Goal: Task Accomplishment & Management: Use online tool/utility

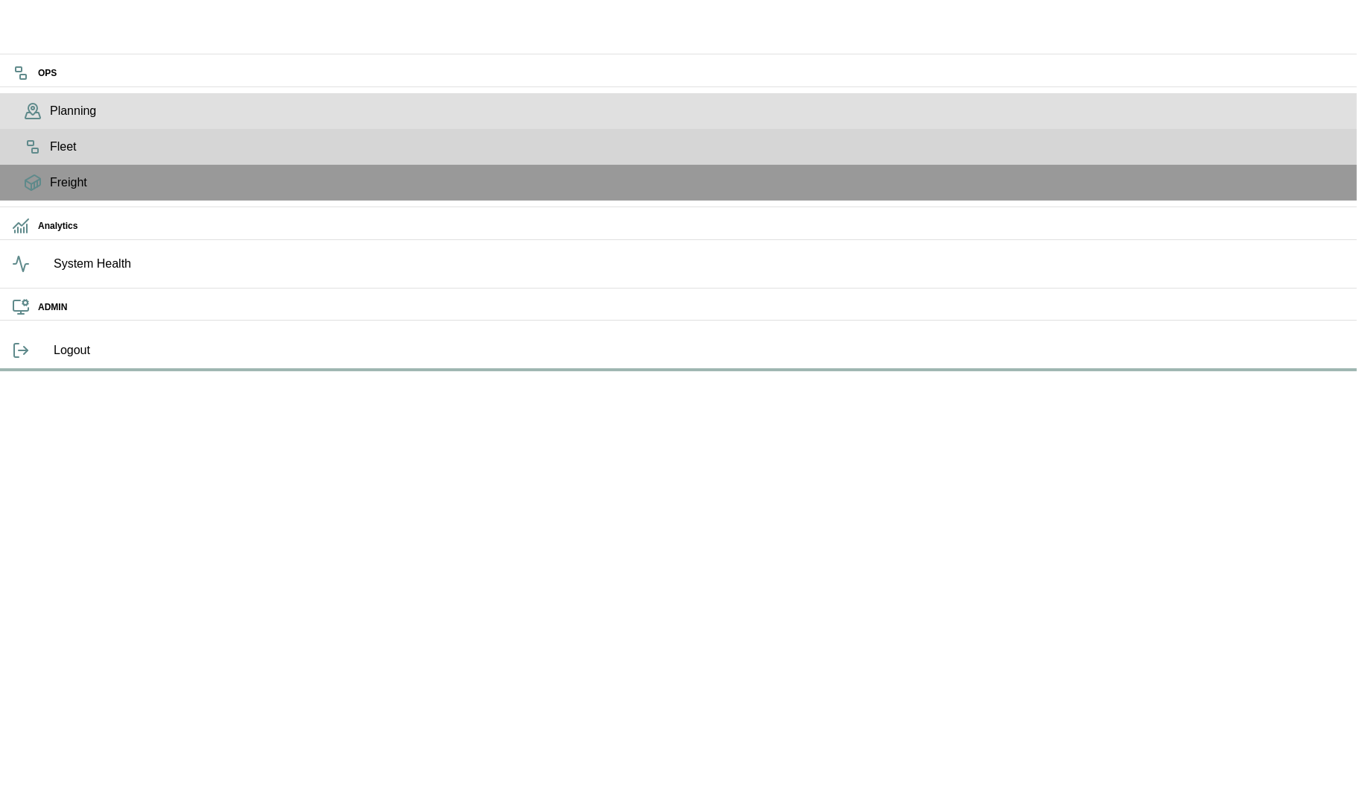
click at [24, 120] on icon at bounding box center [33, 111] width 18 height 18
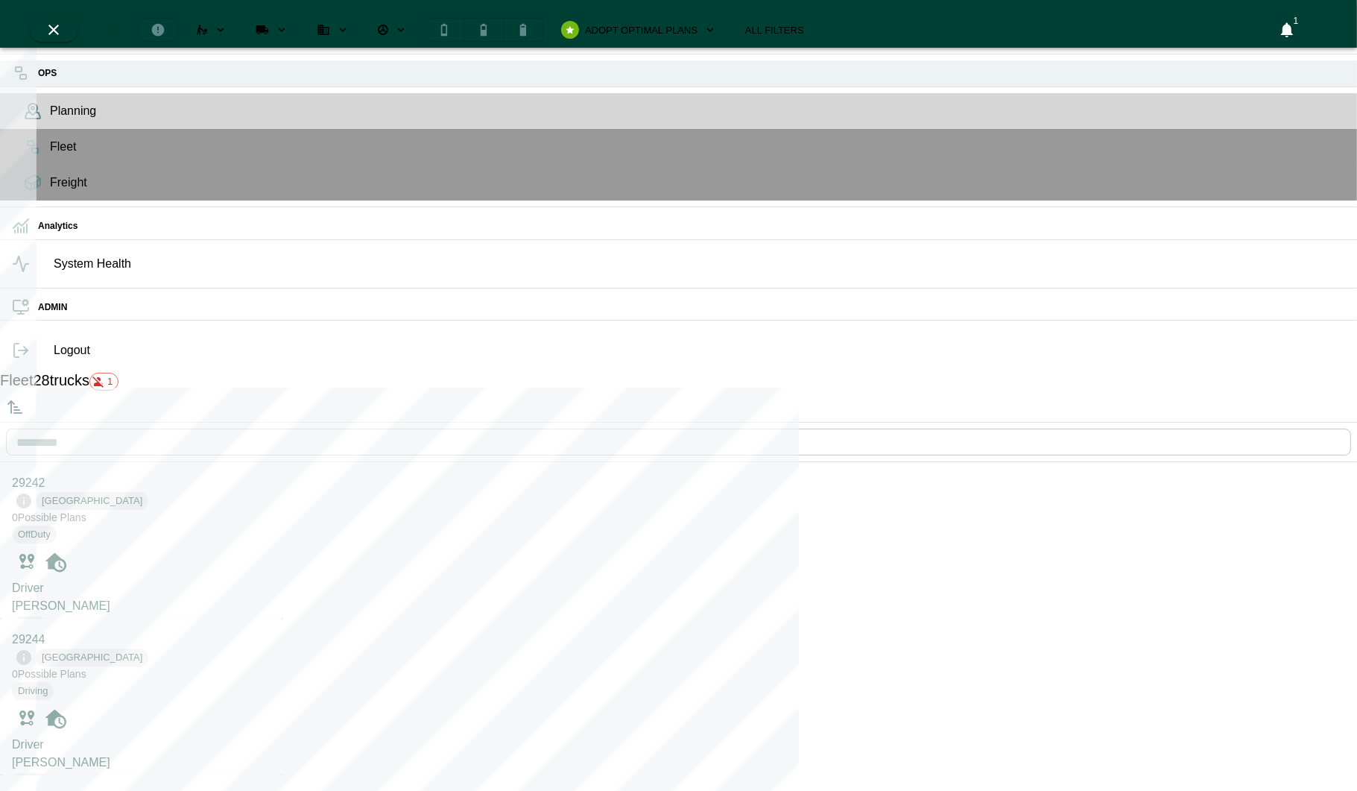
scroll to position [785, 277]
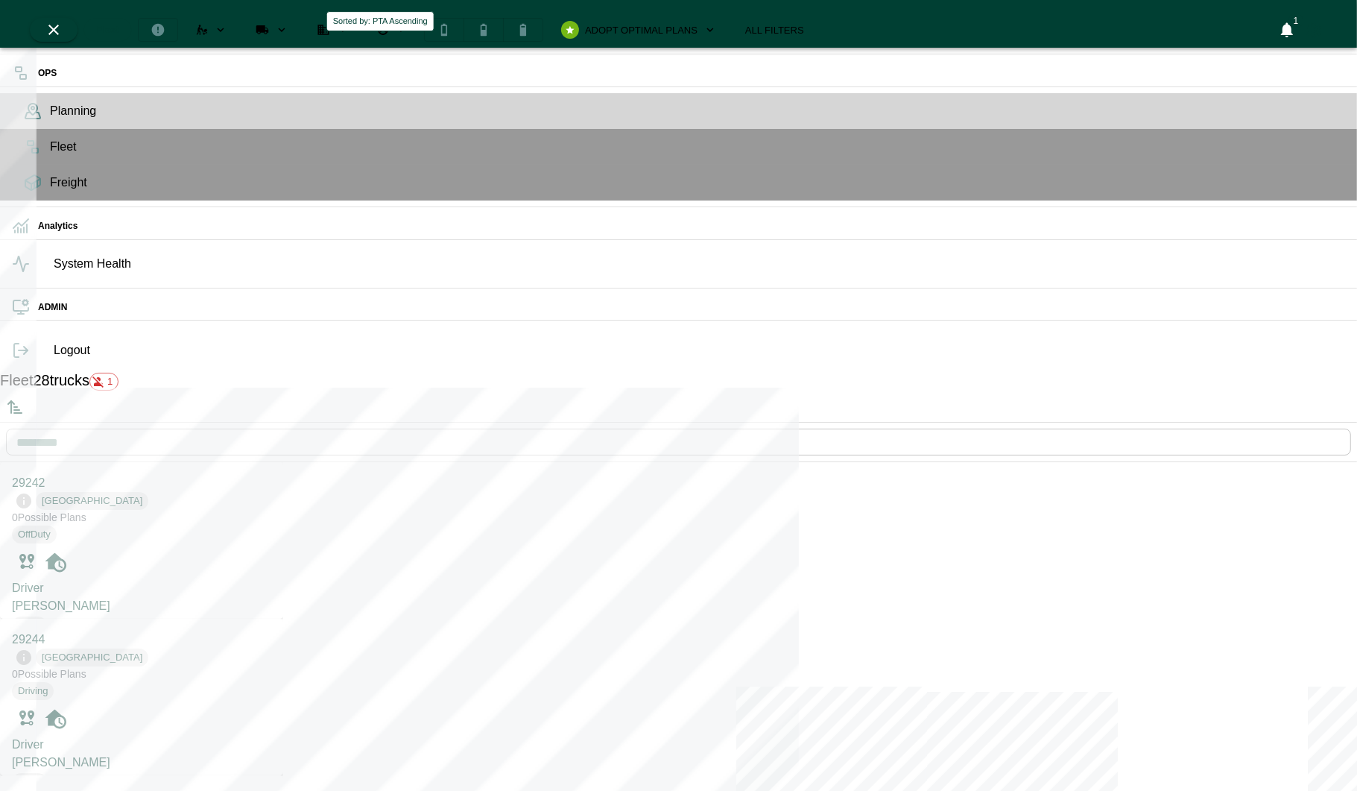
click at [30, 392] on button "Sorted by: PTA Ascending" at bounding box center [15, 407] width 30 height 30
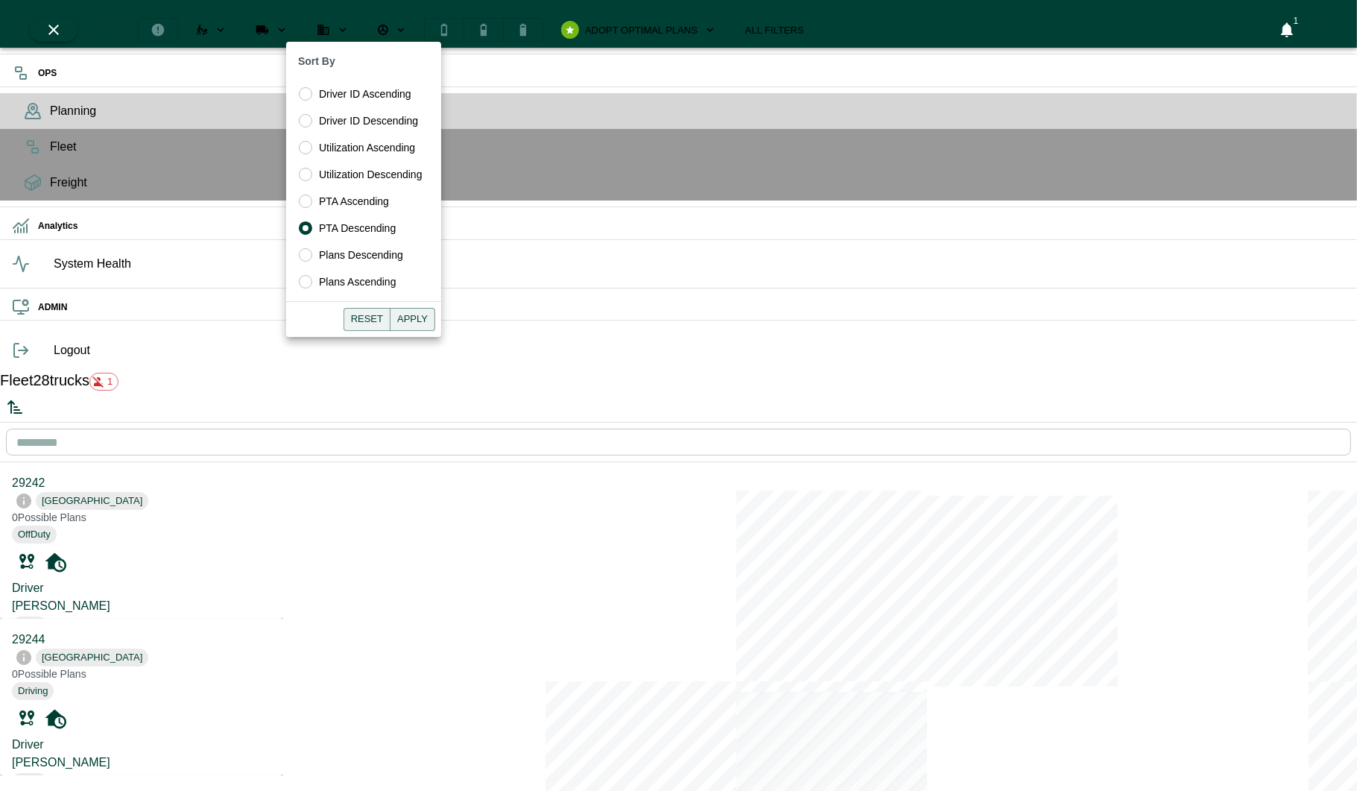
click at [416, 306] on div "Sort By Driver ID Ascending Driver ID Descending Utilization Ascending Utilizat…" at bounding box center [363, 189] width 155 height 295
click at [417, 313] on button "Apply" at bounding box center [412, 319] width 45 height 23
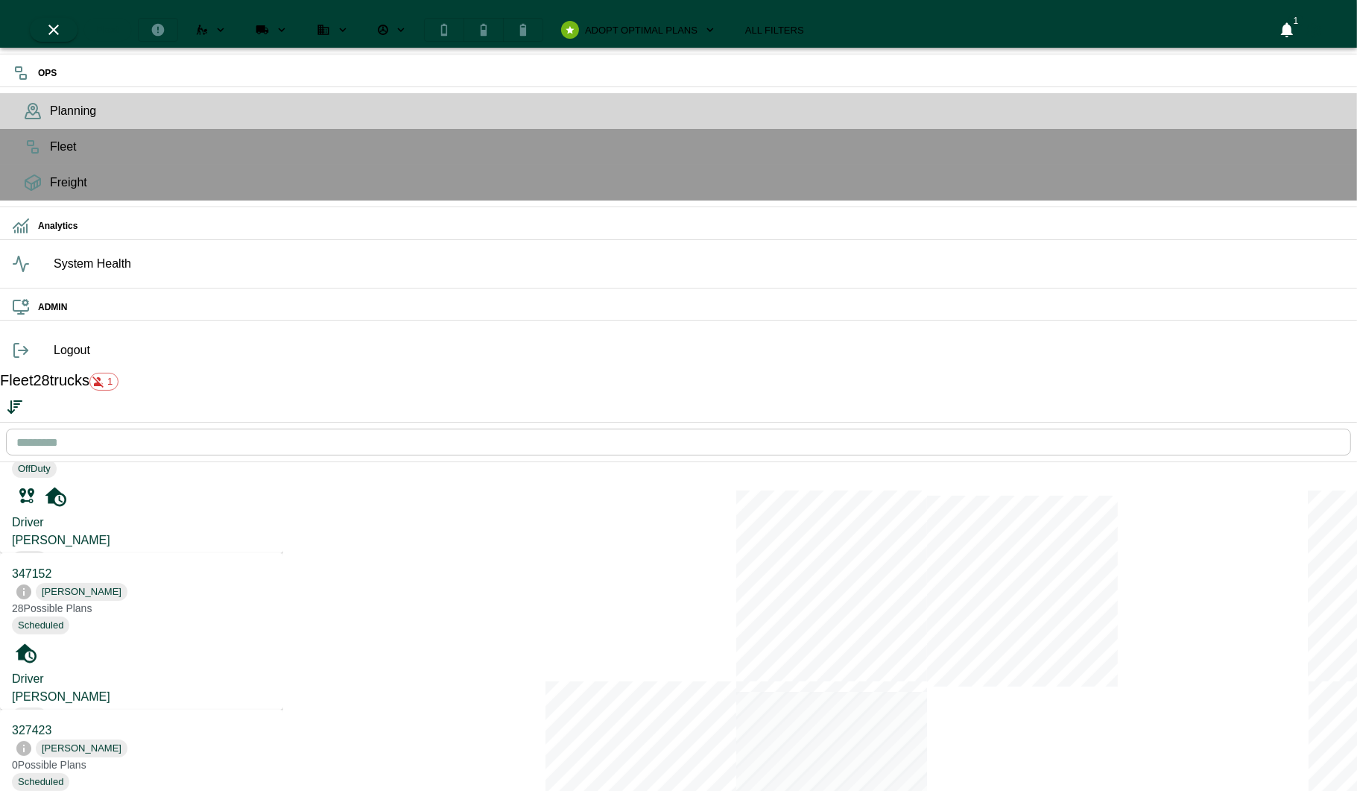
scroll to position [0, 0]
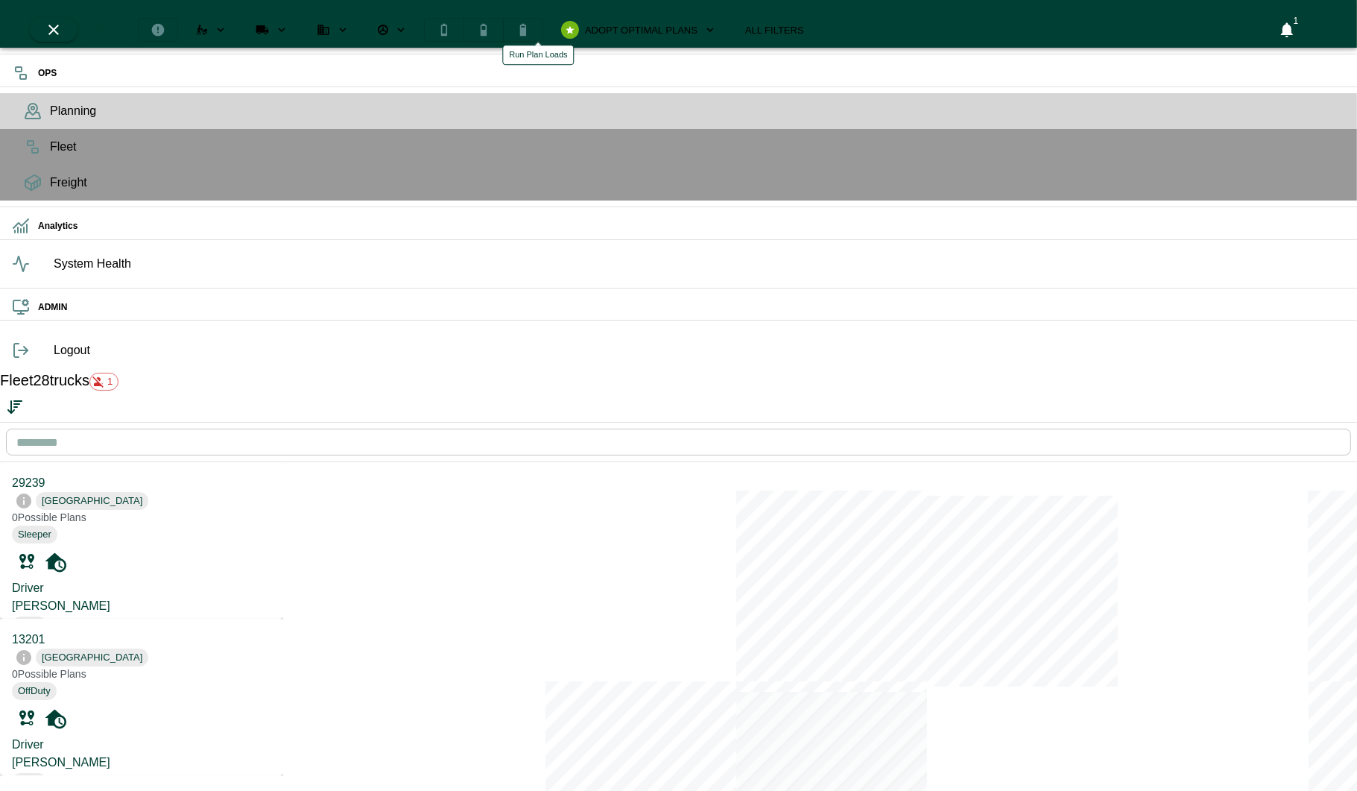
click at [288, 26] on icon "Run Plan Loads" at bounding box center [281, 29] width 13 height 13
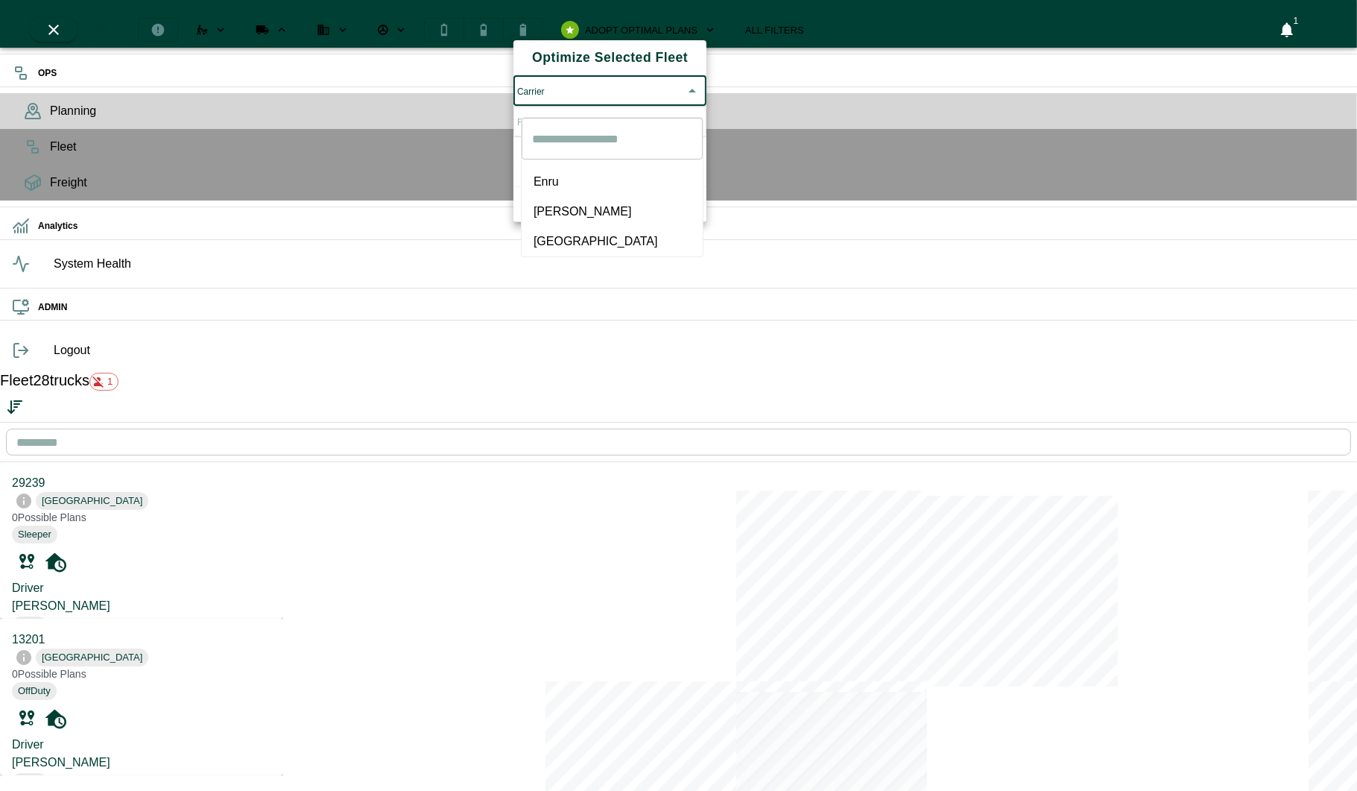
click at [555, 89] on body "OPS Planning Fleet Freight Analytics System Health ADMIN Logout Fleet 28 trucks…" at bounding box center [678, 626] width 1357 height 1253
click at [551, 232] on span "[GEOGRAPHIC_DATA]" at bounding box center [612, 241] width 157 height 18
type input "*****"
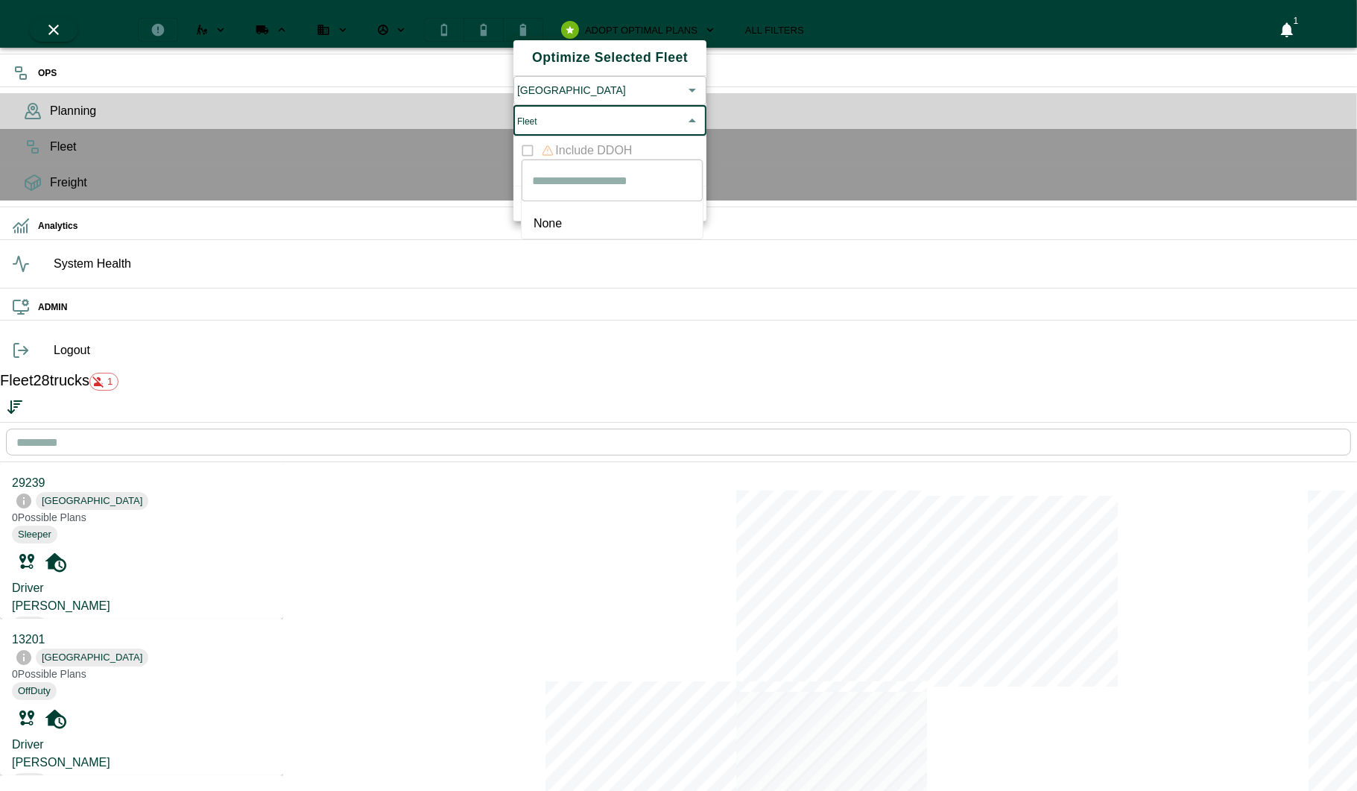
click at [565, 133] on body "OPS Planning Fleet Freight Analytics System Health ADMIN Logout Fleet 28 trucks…" at bounding box center [678, 626] width 1357 height 1253
click at [551, 220] on span "None" at bounding box center [612, 224] width 157 height 18
type input "****"
click at [683, 215] on button "Apply" at bounding box center [677, 202] width 48 height 23
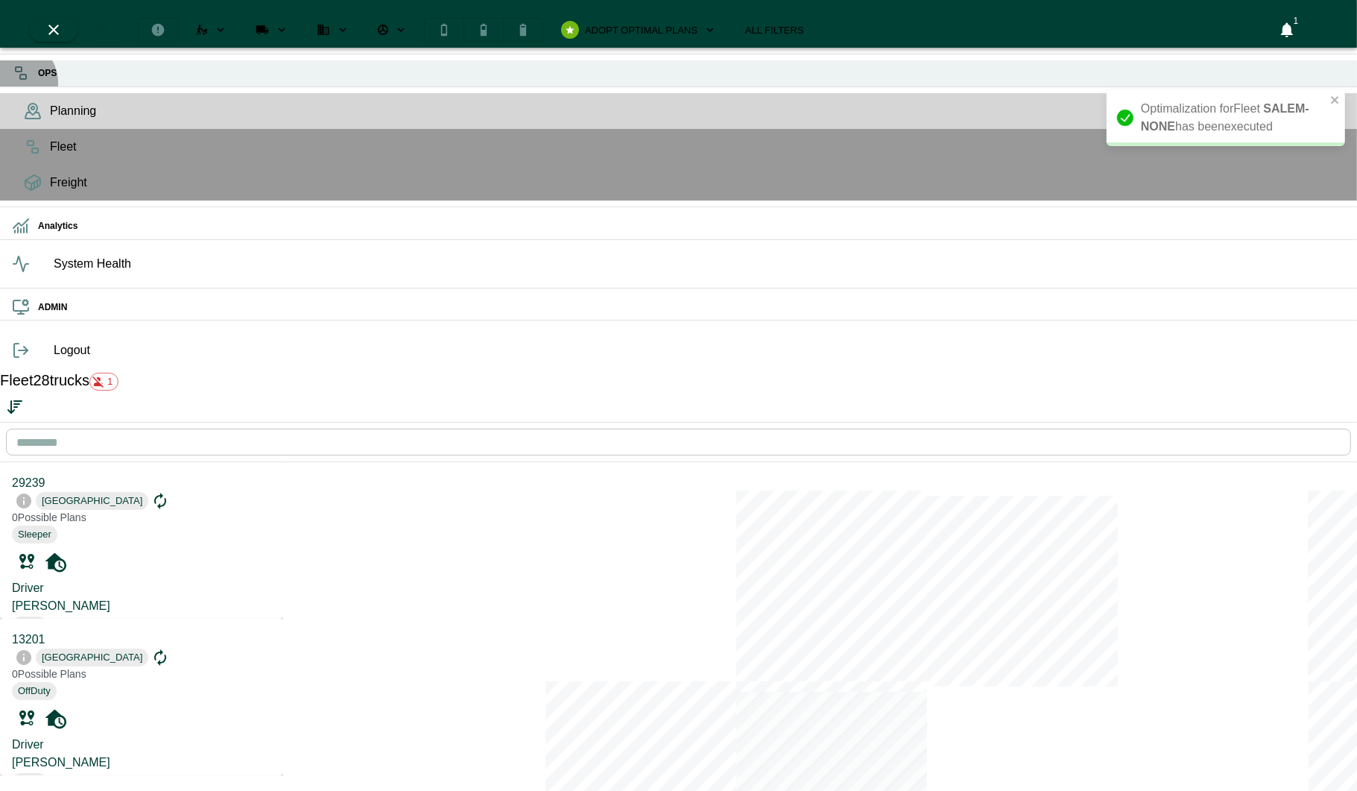
click at [13, 81] on div "OPS" at bounding box center [678, 73] width 1357 height 26
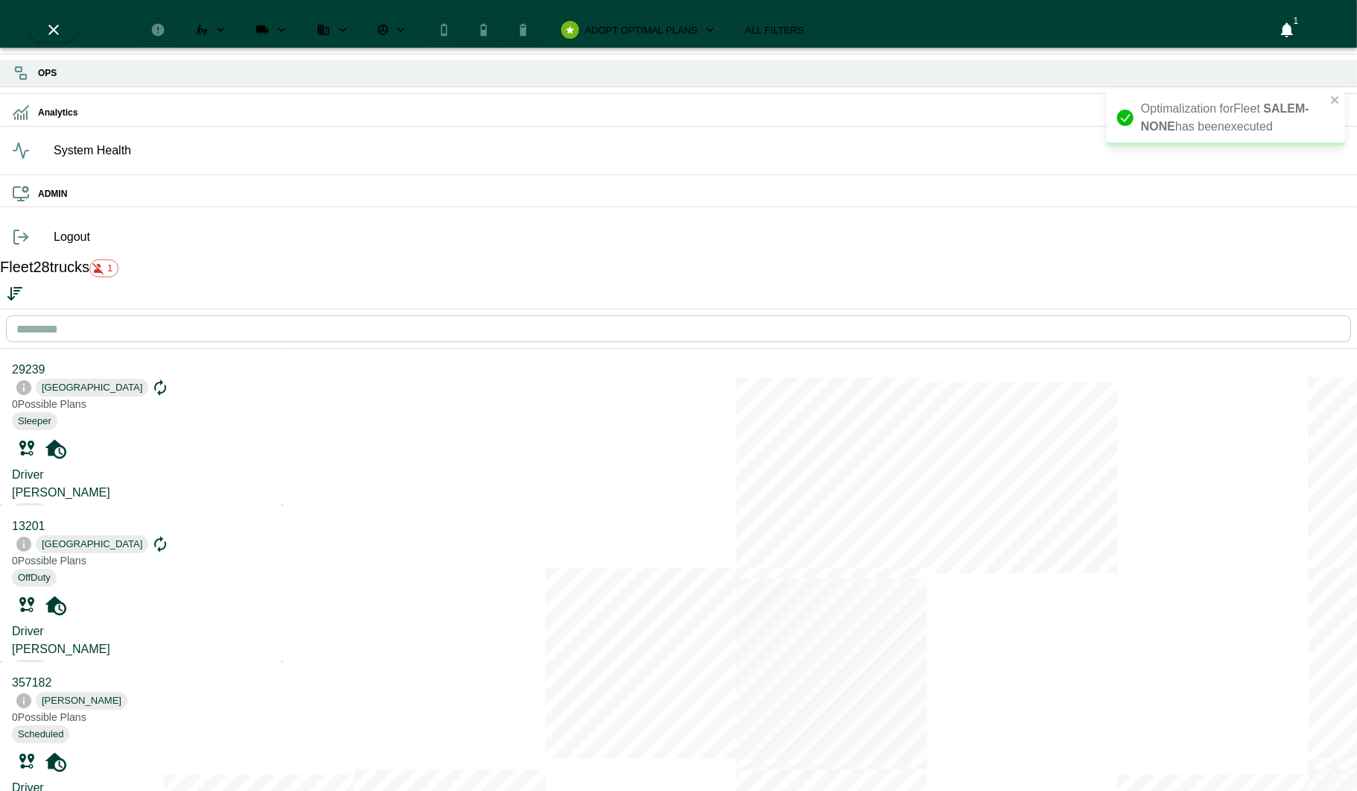
click at [8, 71] on div "OPS" at bounding box center [678, 73] width 1357 height 26
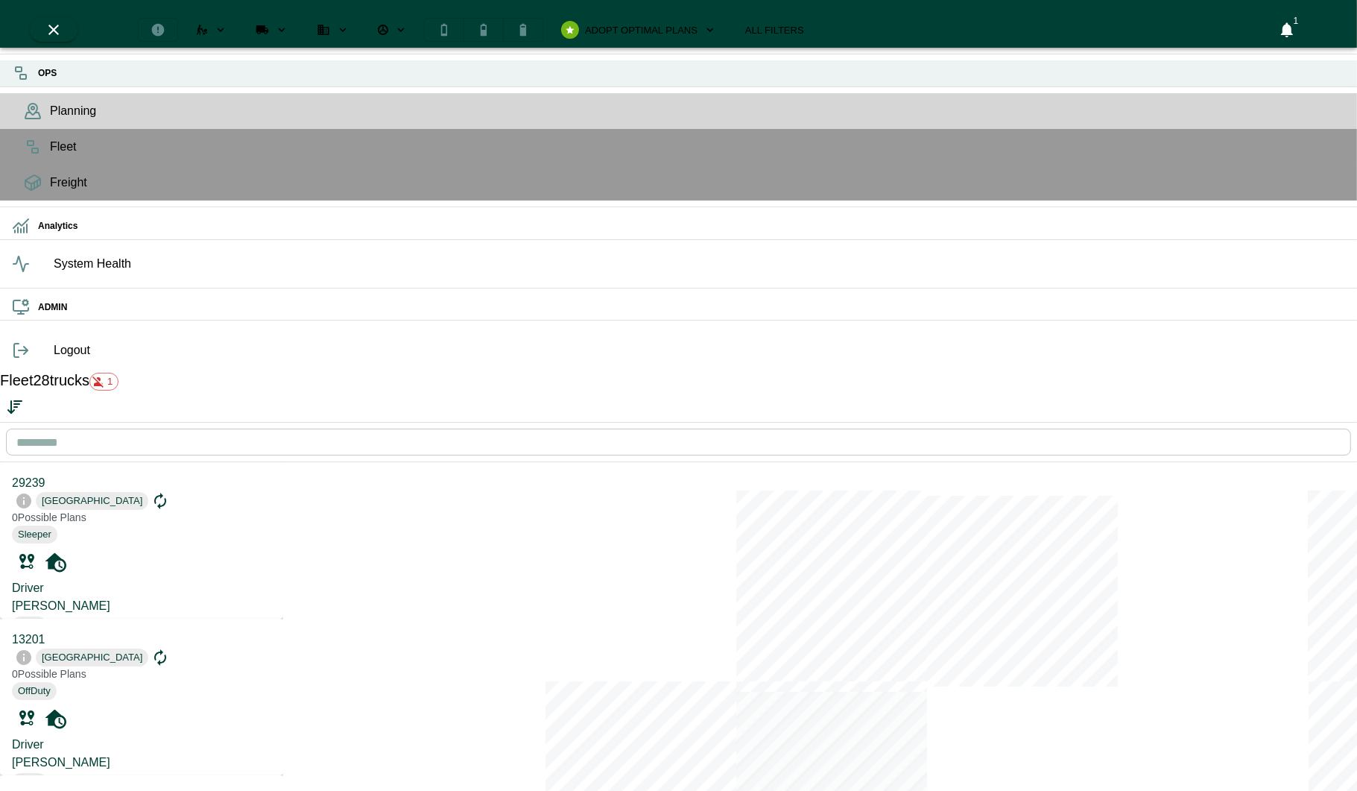
click at [22, 83] on div "OPS" at bounding box center [678, 73] width 1357 height 26
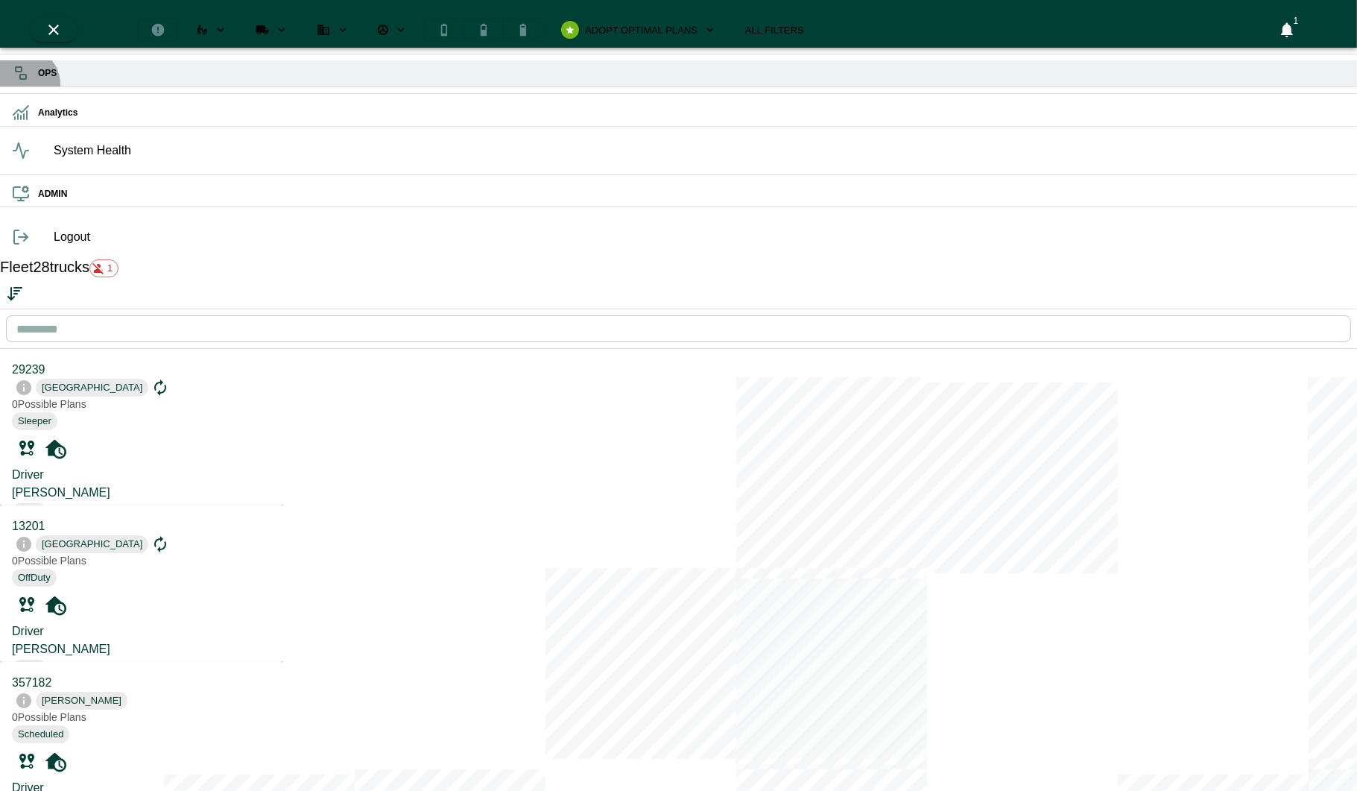
click at [22, 83] on div "OPS" at bounding box center [678, 73] width 1357 height 26
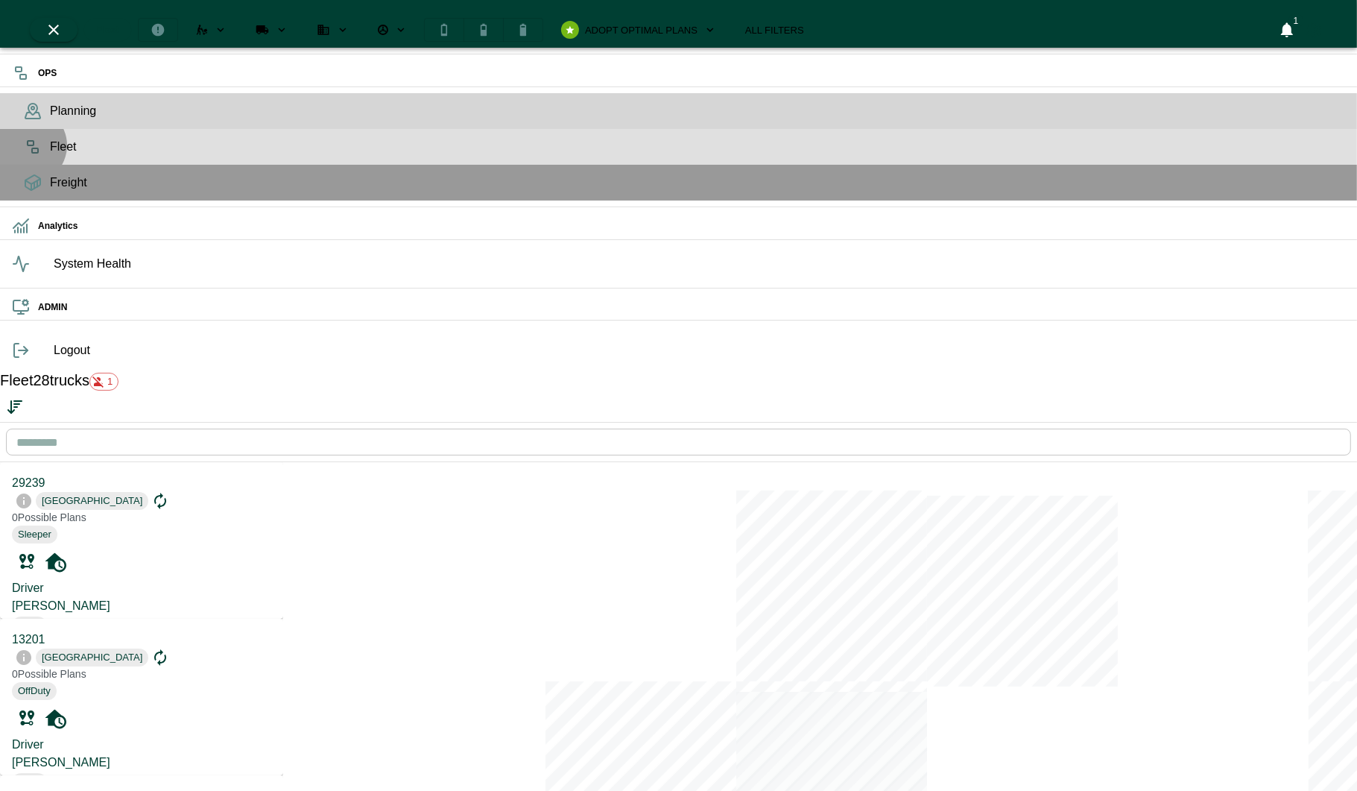
click at [32, 153] on rect at bounding box center [35, 150] width 6 height 4
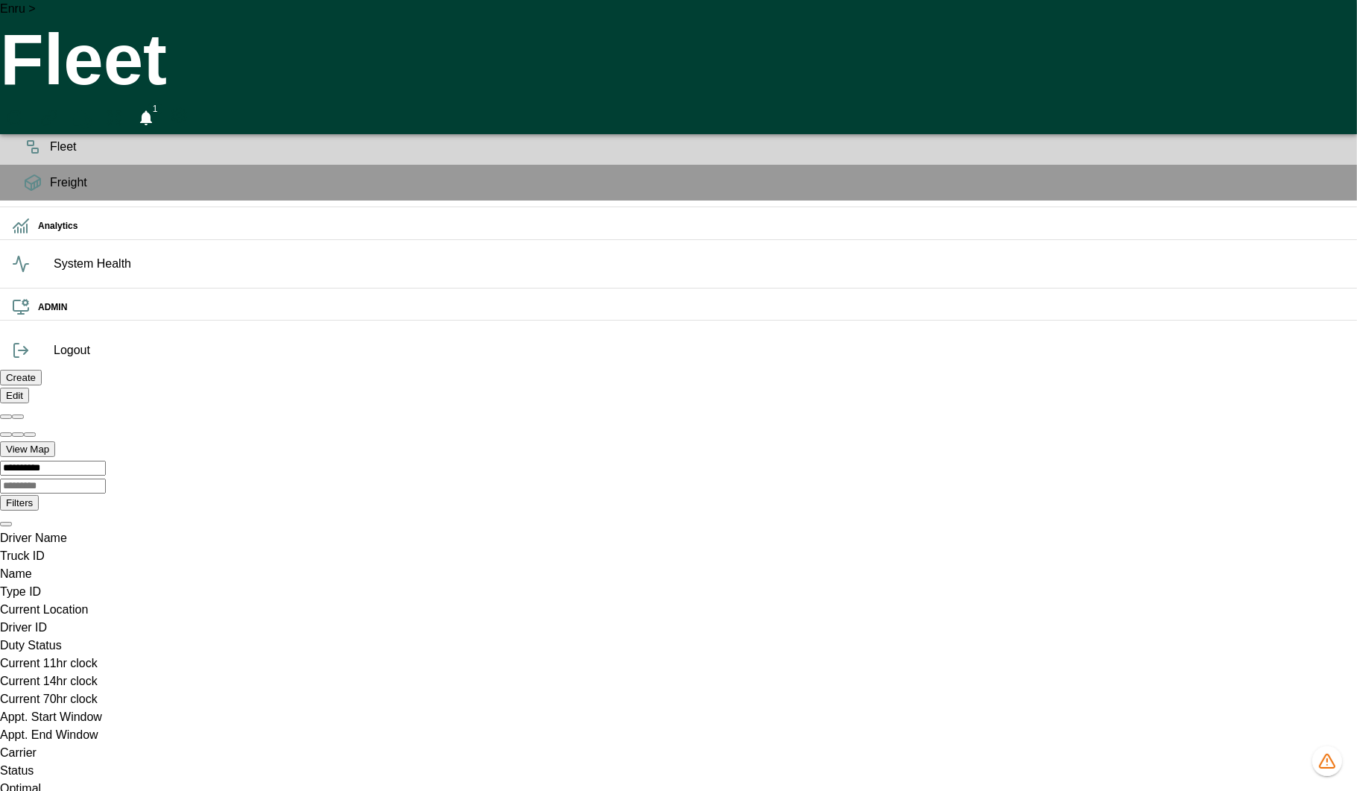
click at [19, 129] on div "Planning" at bounding box center [678, 111] width 1357 height 36
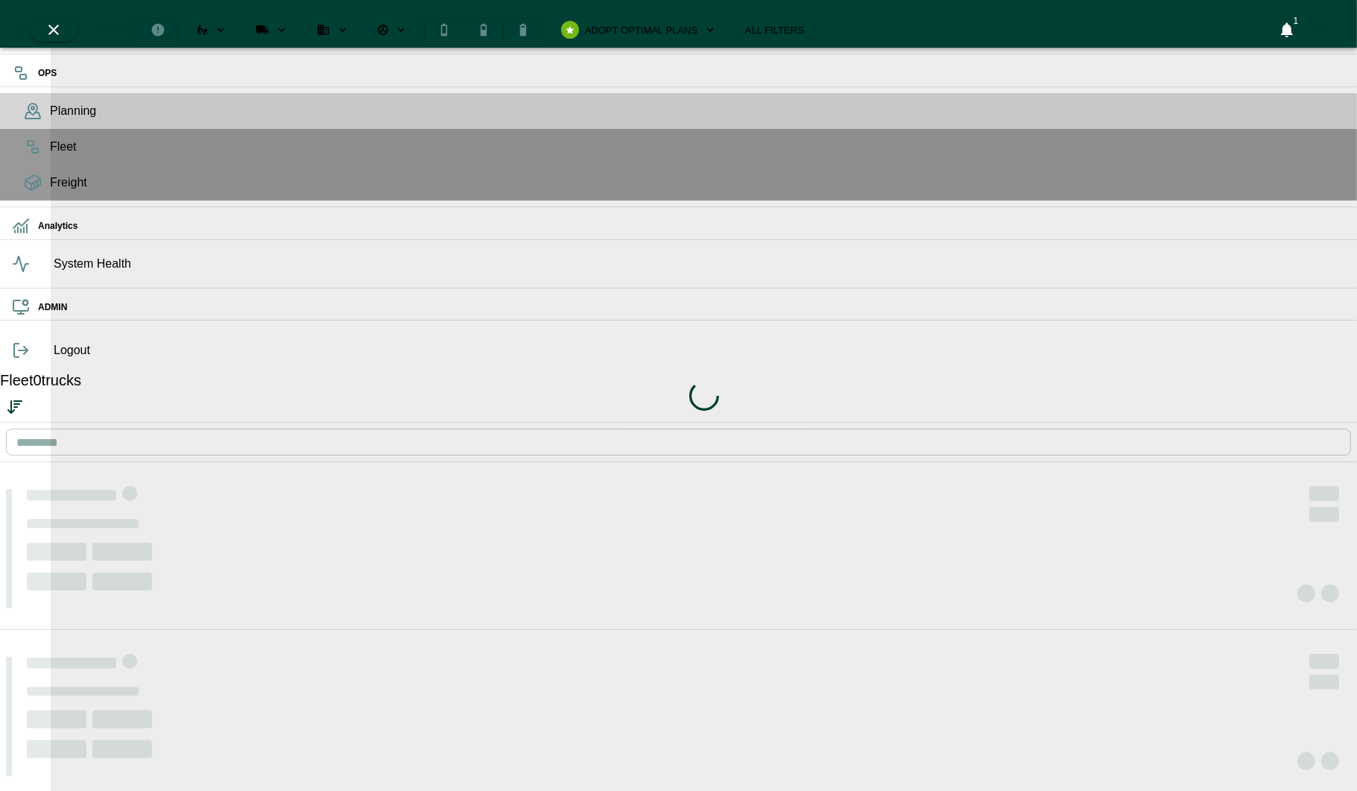
click at [541, 19] on div "Loading indicator" at bounding box center [704, 395] width 1306 height 791
click at [534, 20] on div "Loading indicator" at bounding box center [704, 395] width 1306 height 791
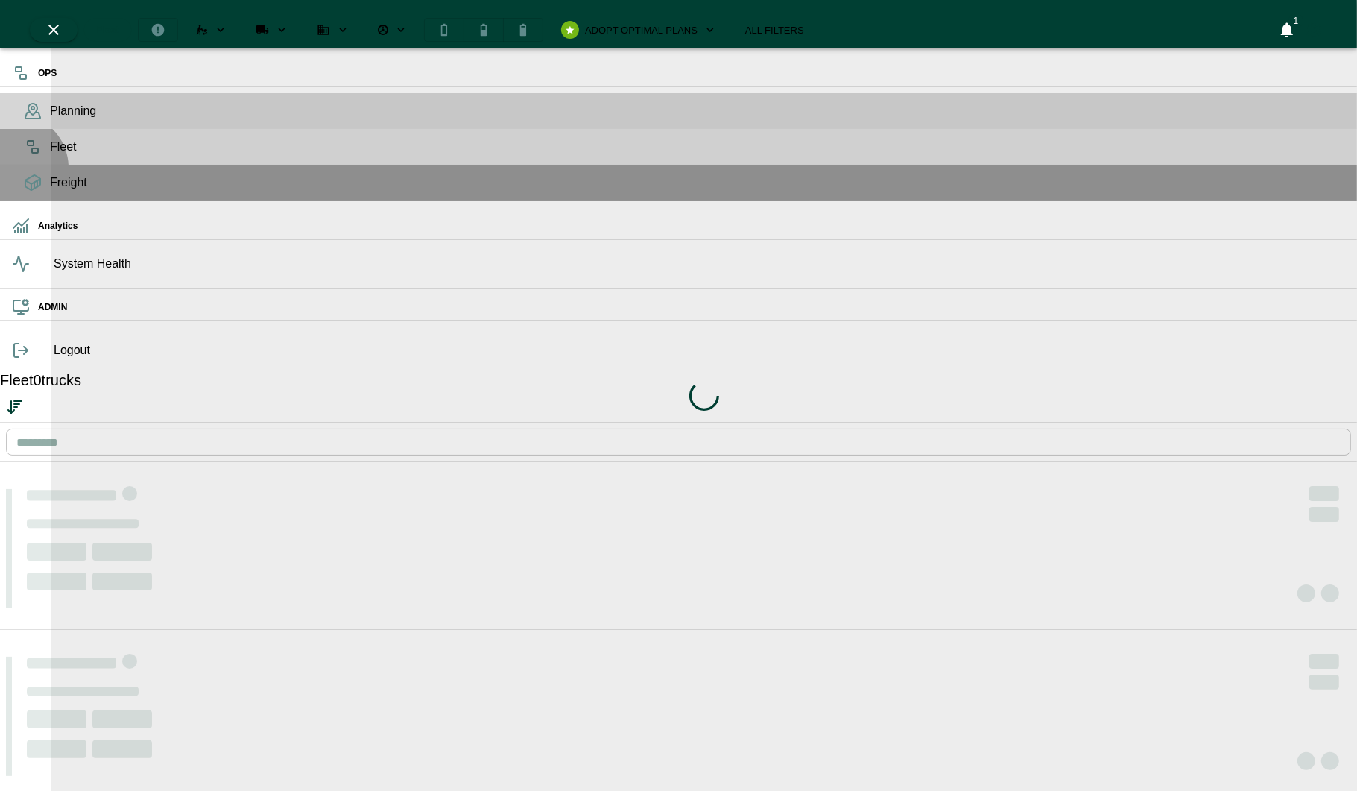
click at [13, 165] on div "Fleet" at bounding box center [678, 147] width 1357 height 36
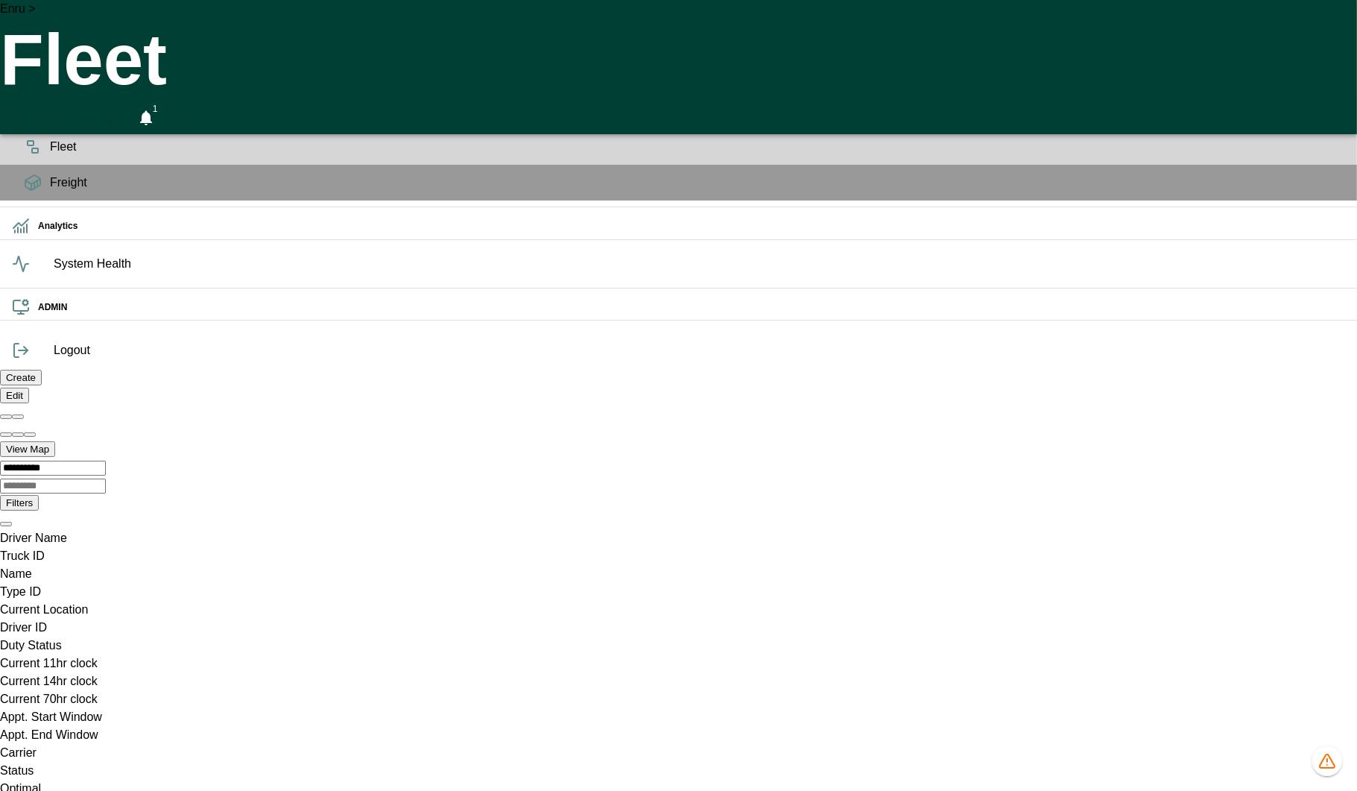
click at [50, 120] on span "Planning" at bounding box center [697, 111] width 1295 height 18
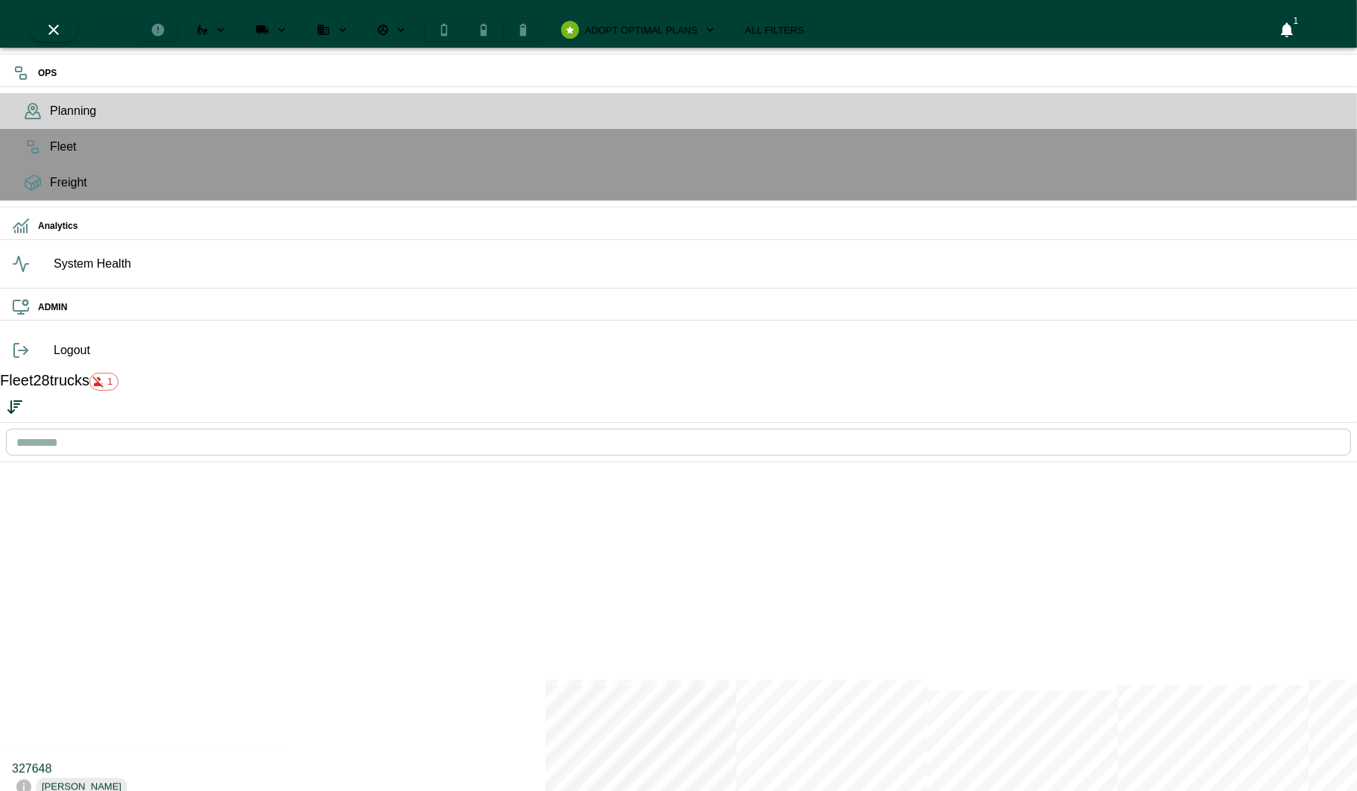
scroll to position [3685, 0]
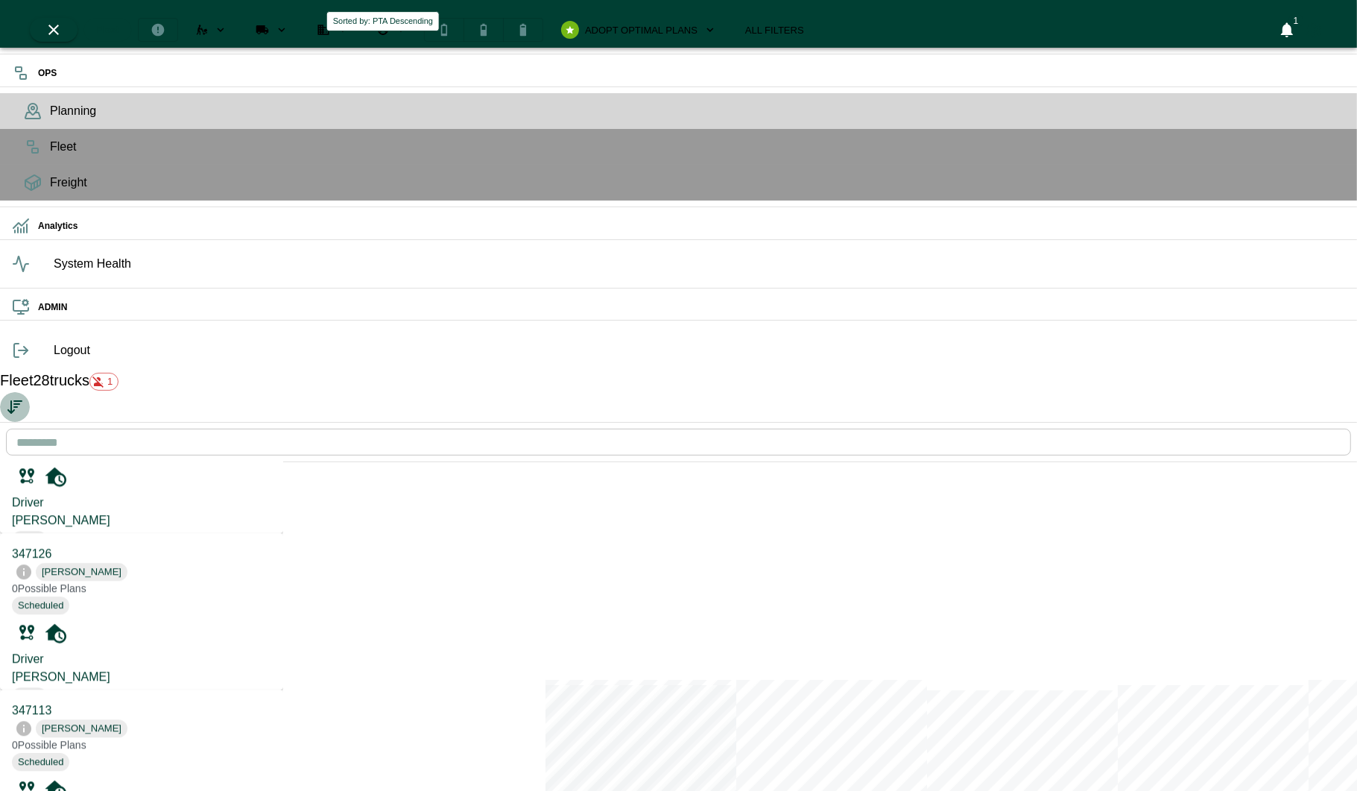
click at [24, 398] on icon "Sorted by: PTA Descending" at bounding box center [15, 407] width 18 height 18
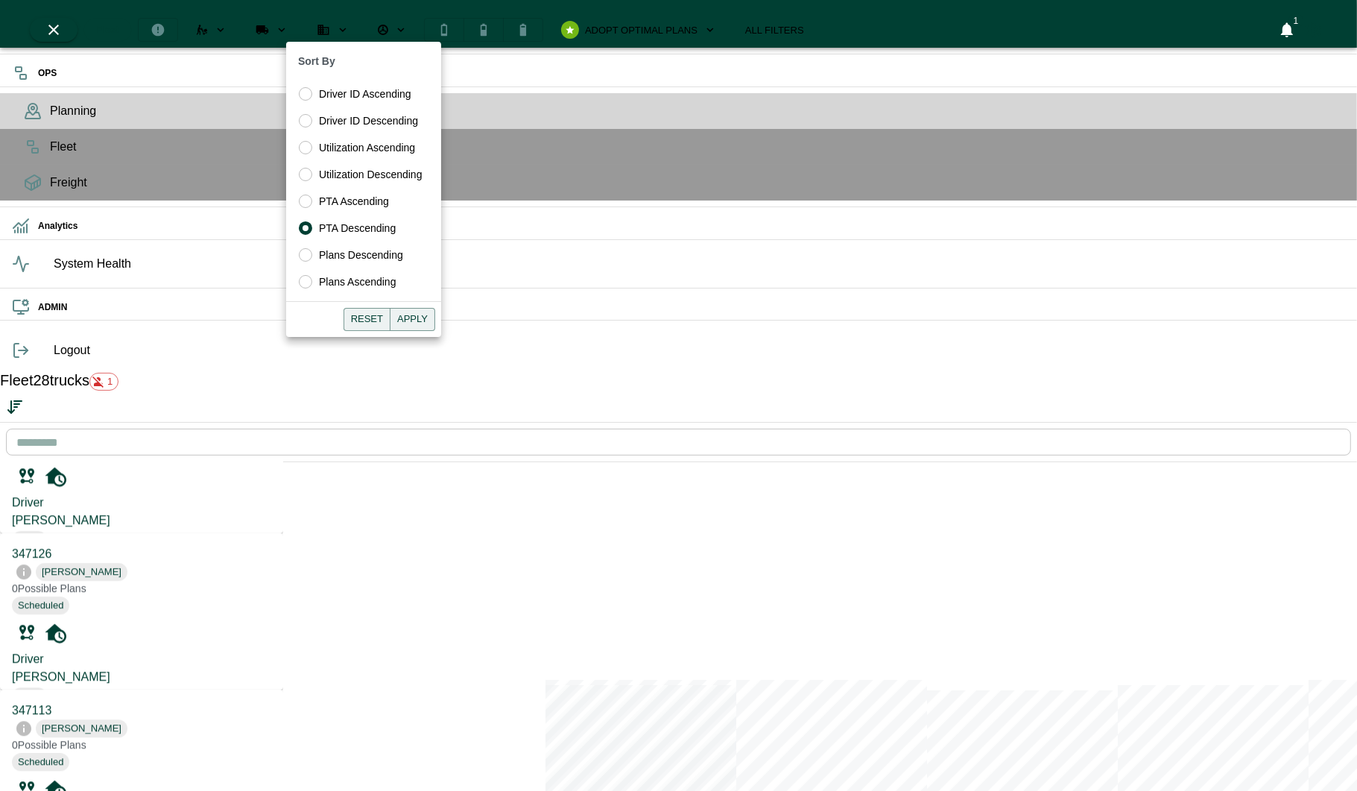
click at [417, 318] on button "Apply" at bounding box center [412, 319] width 45 height 23
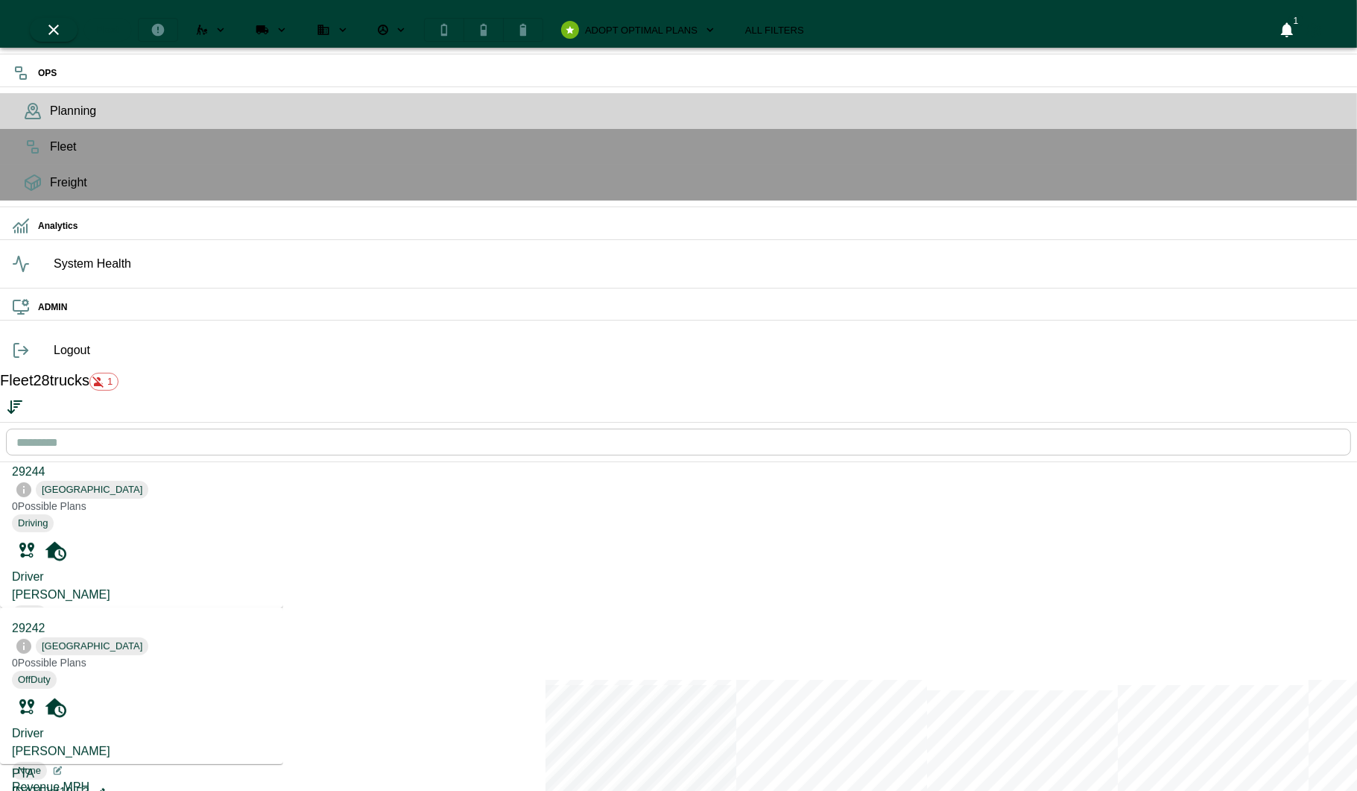
scroll to position [0, 0]
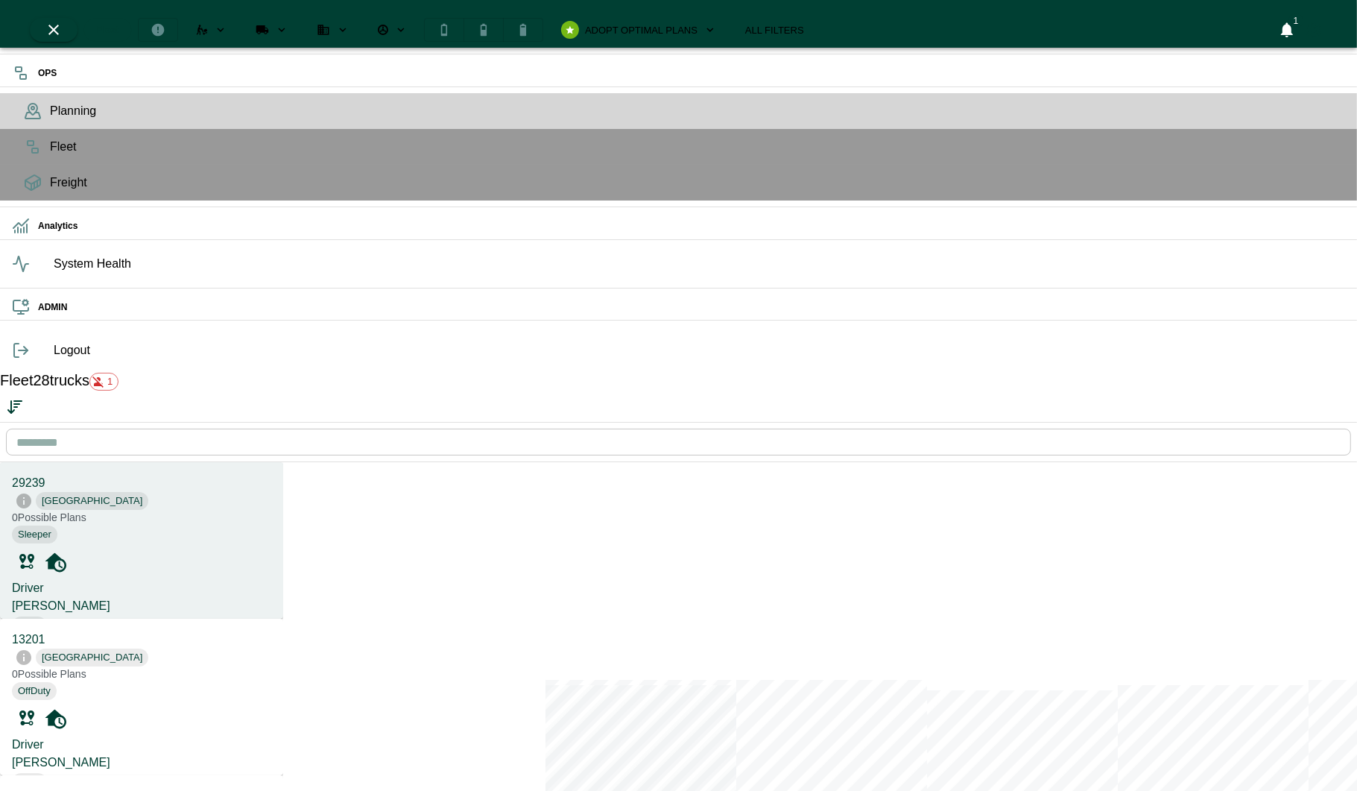
click at [116, 96] on body "OPS Planning Fleet Freight Analytics System Health ADMIN Logout Fleet 28 trucks…" at bounding box center [678, 626] width 1357 height 1253
click at [45, 476] on span "29239" at bounding box center [29, 482] width 34 height 13
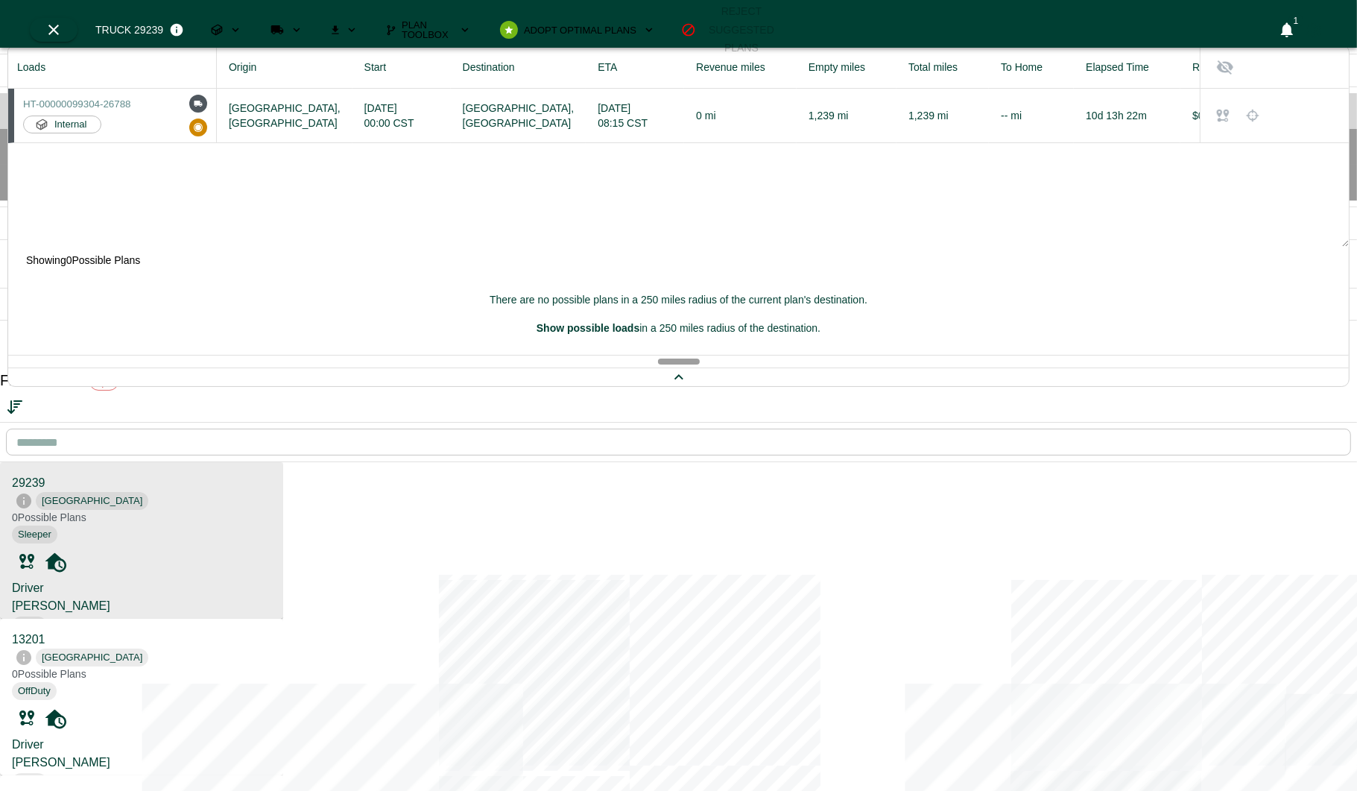
click at [147, 494] on span "[GEOGRAPHIC_DATA]" at bounding box center [92, 501] width 113 height 15
click at [242, 25] on icon "Loads" at bounding box center [235, 29] width 13 height 13
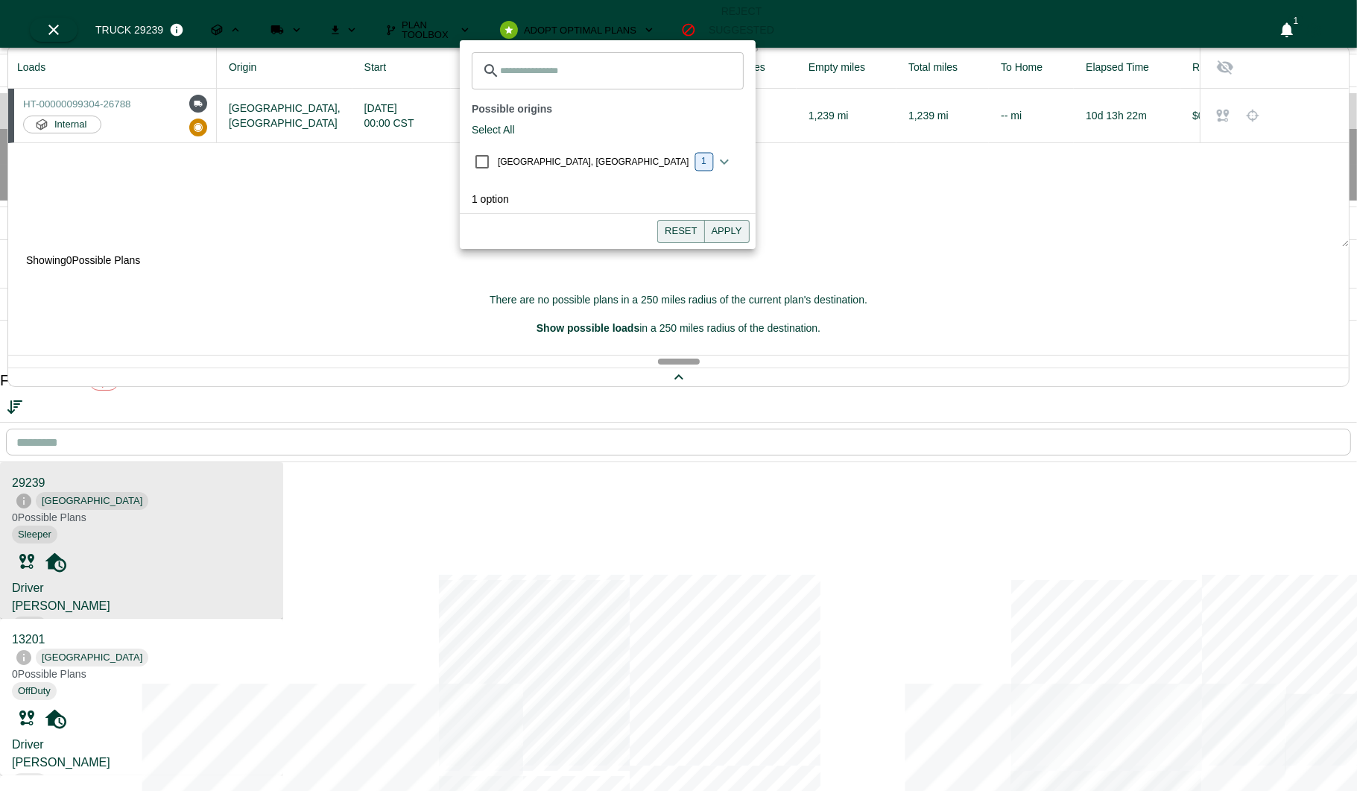
click at [284, 25] on icon "Run Plan Loads" at bounding box center [277, 29] width 13 height 9
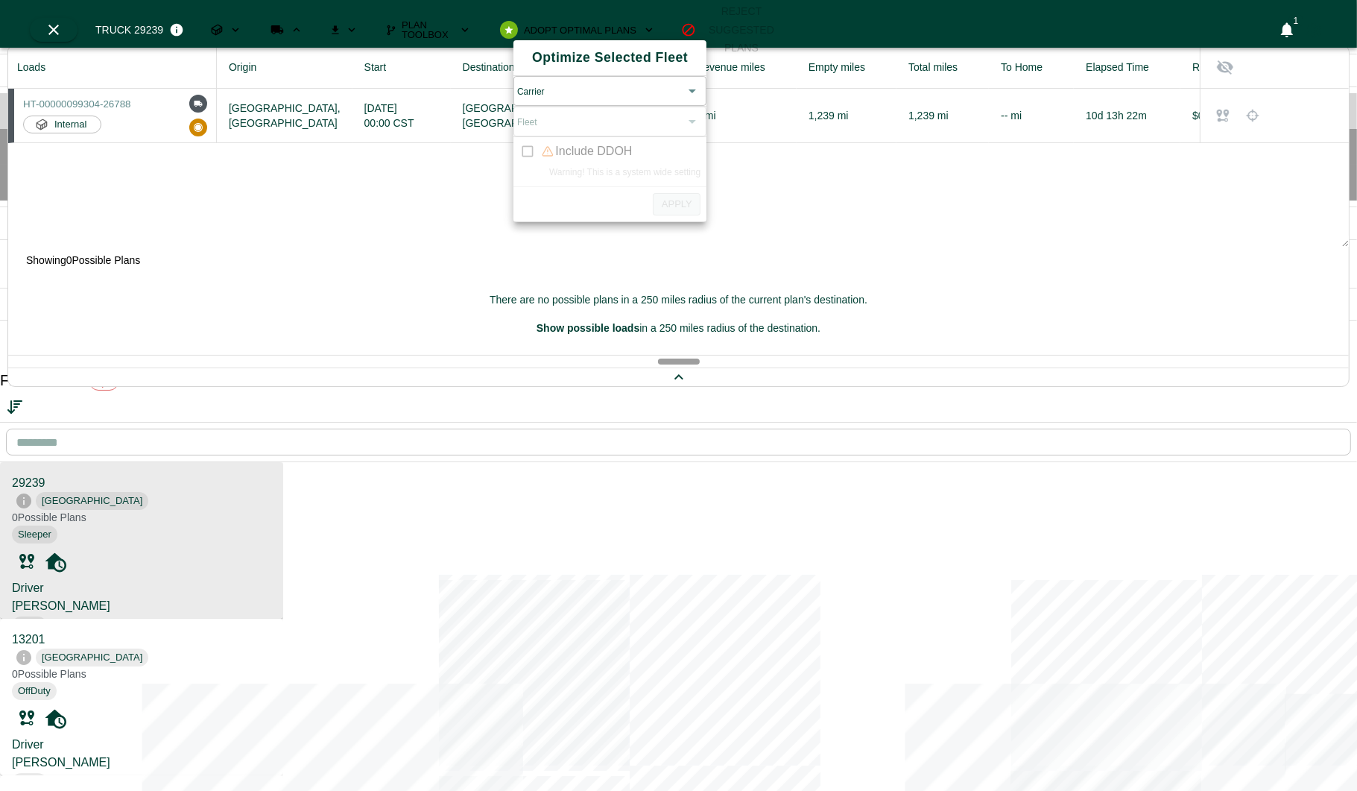
click at [551, 102] on body "OPS Planning Fleet Freight Analytics System Health ADMIN Logout Fleet 28 trucks…" at bounding box center [678, 626] width 1357 height 1253
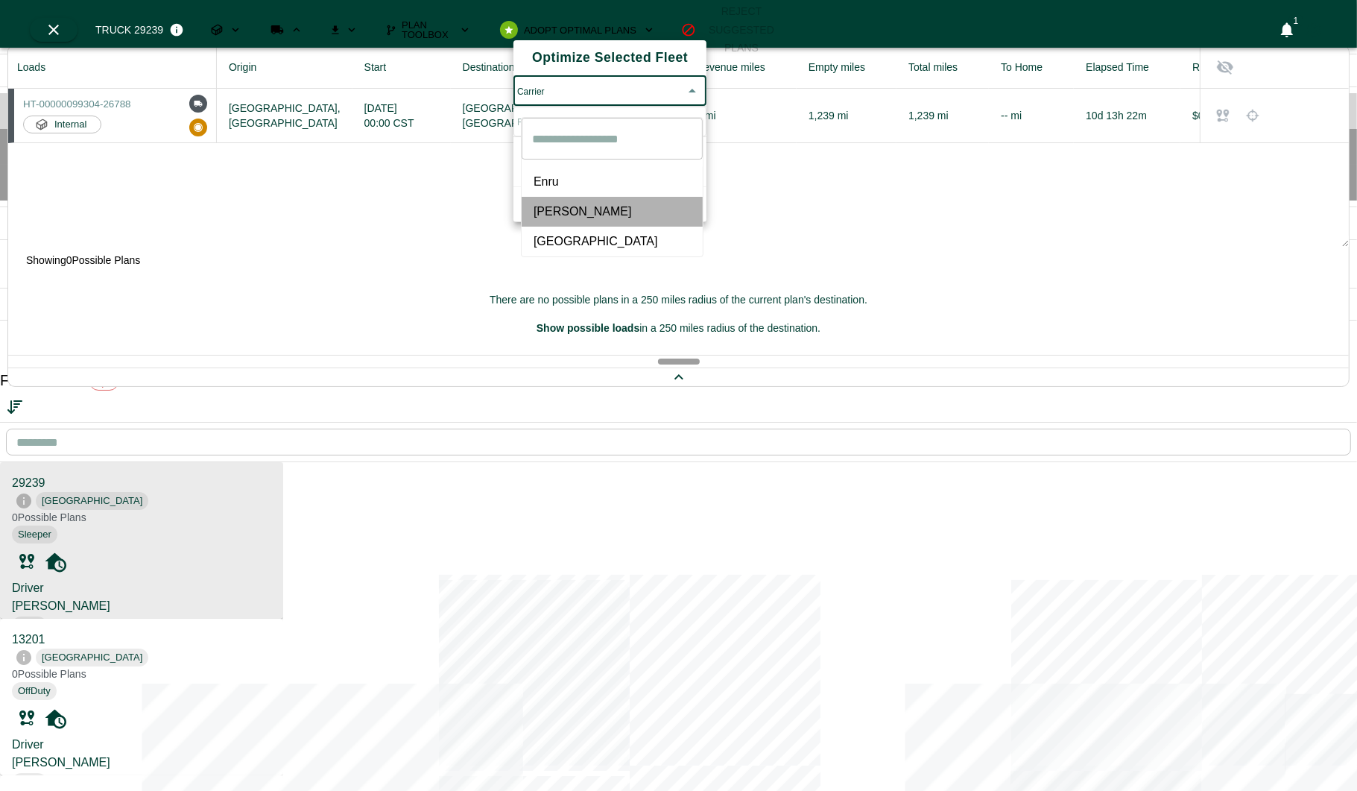
click at [547, 214] on li "[PERSON_NAME]" at bounding box center [612, 212] width 181 height 30
type input "*****"
click at [578, 144] on body "OPS Planning Fleet Freight Analytics System Health ADMIN Logout Fleet 28 trucks…" at bounding box center [678, 626] width 1357 height 1253
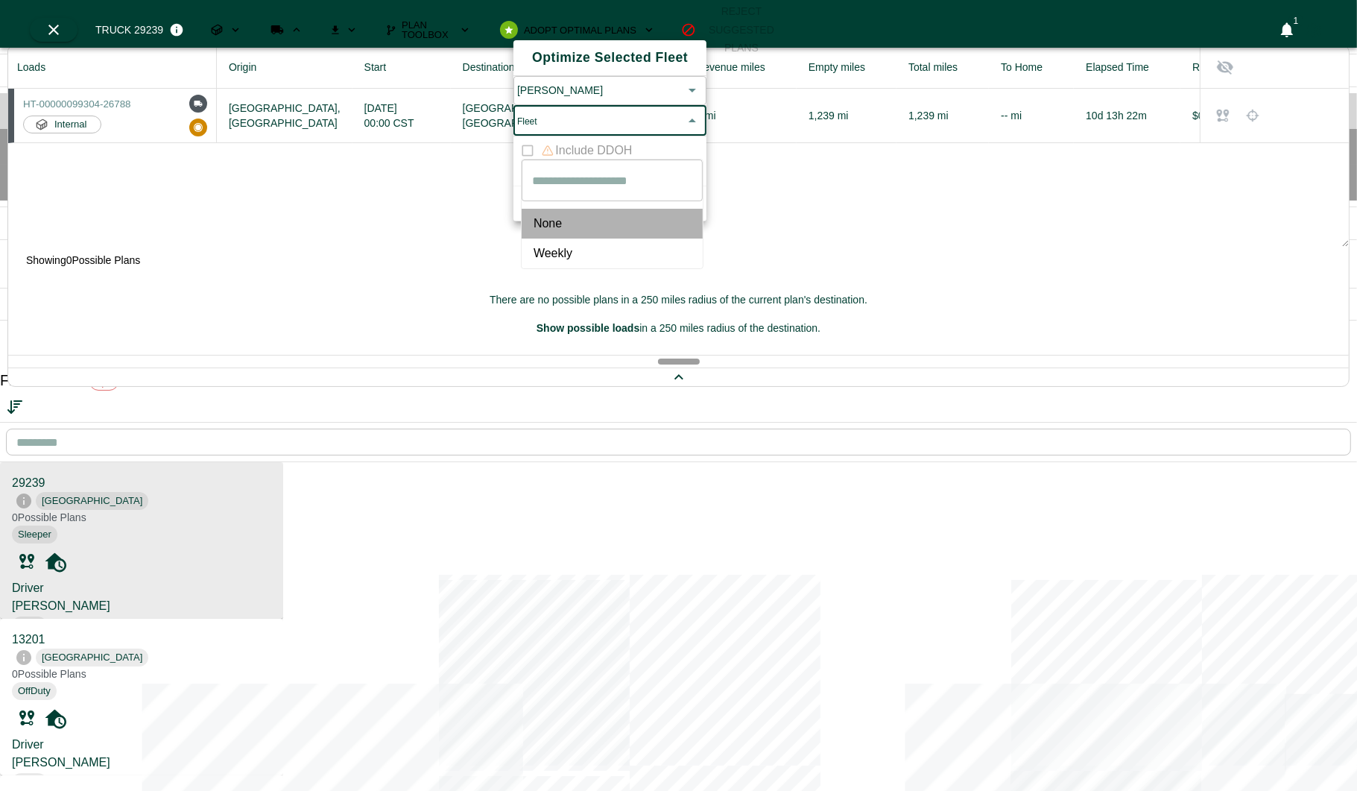
click at [559, 232] on li "None" at bounding box center [612, 224] width 181 height 30
type input "****"
click at [682, 215] on button "Apply" at bounding box center [677, 202] width 48 height 23
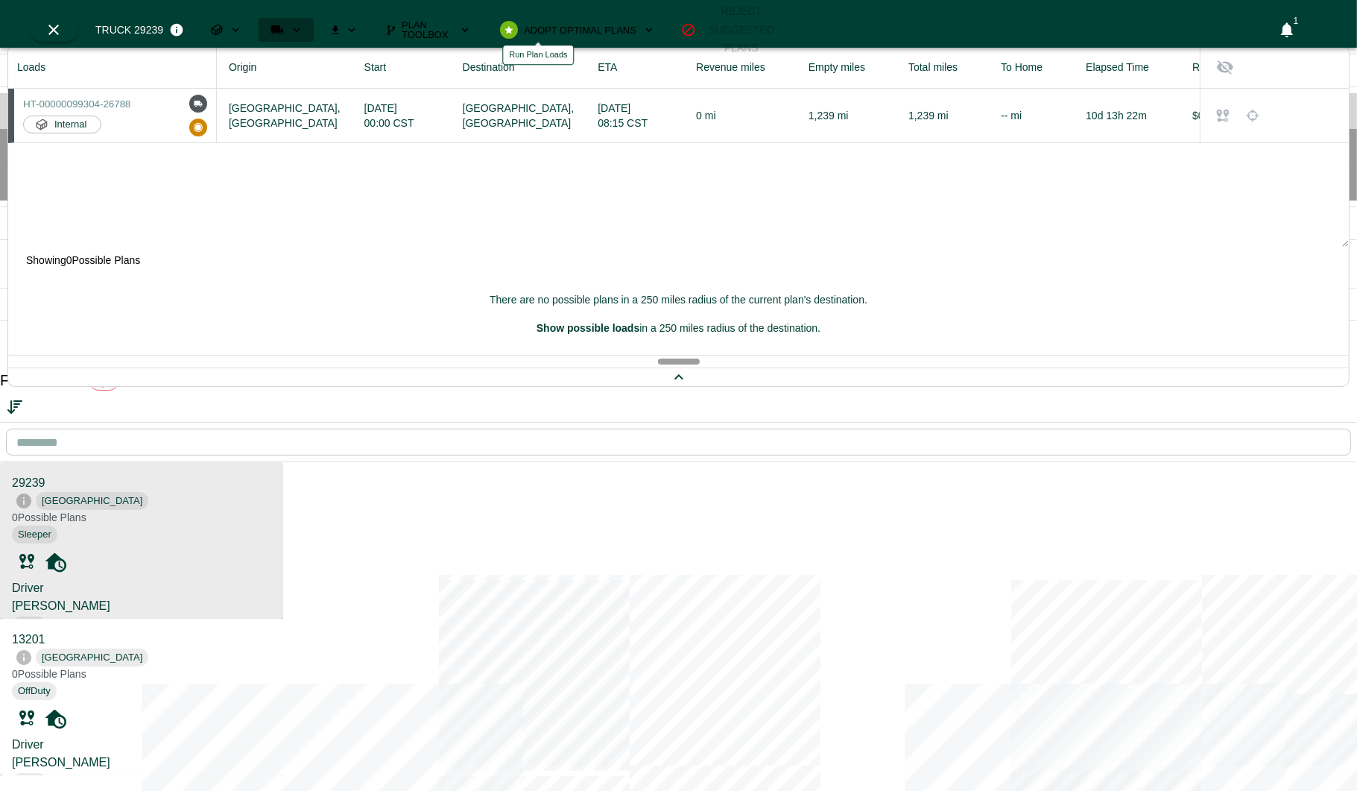
click at [314, 19] on button "Run Plan Loads" at bounding box center [286, 30] width 55 height 24
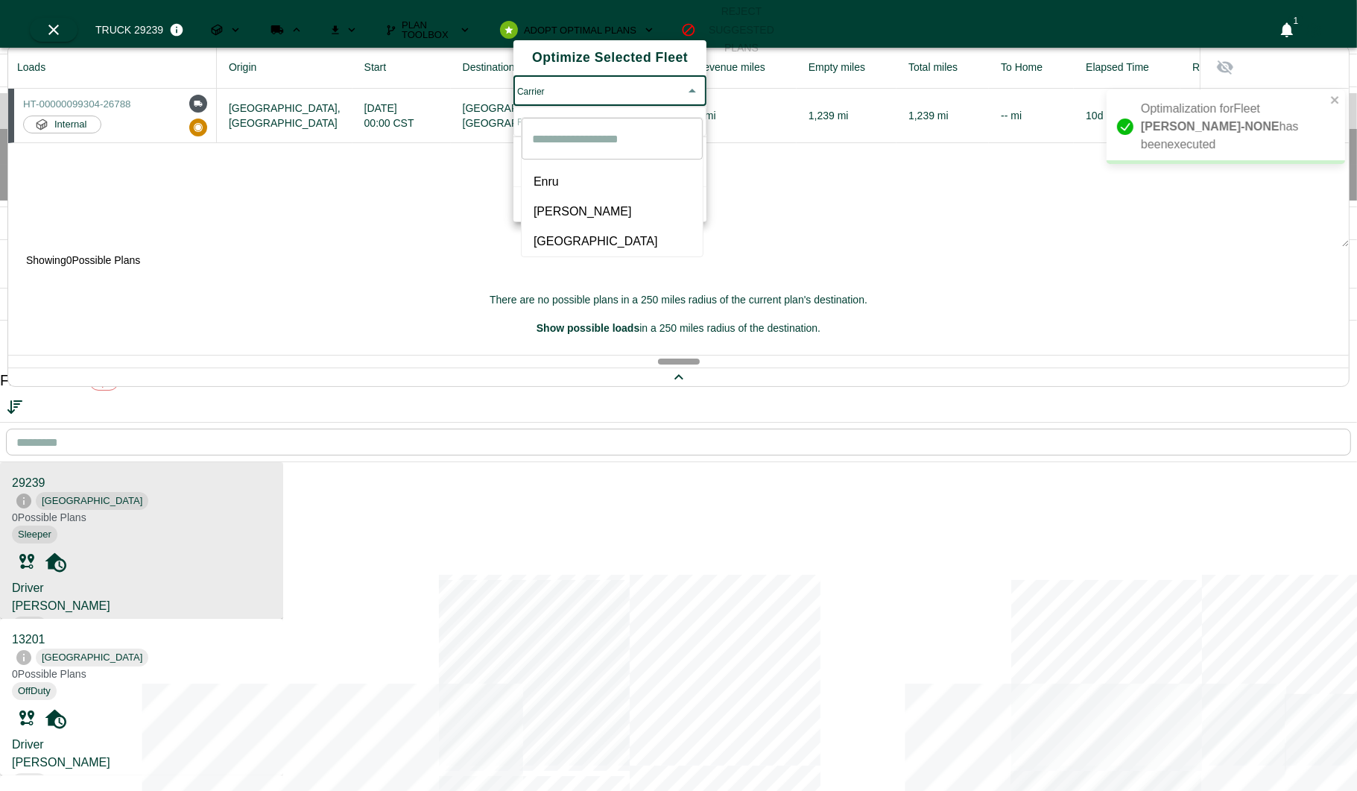
click at [562, 92] on body "Optimalization for [PERSON_NAME]-NONE has been executed OPS Planning Fleet Frei…" at bounding box center [678, 626] width 1357 height 1253
click at [396, 186] on div at bounding box center [678, 395] width 1357 height 791
click at [183, 566] on div at bounding box center [678, 395] width 1357 height 791
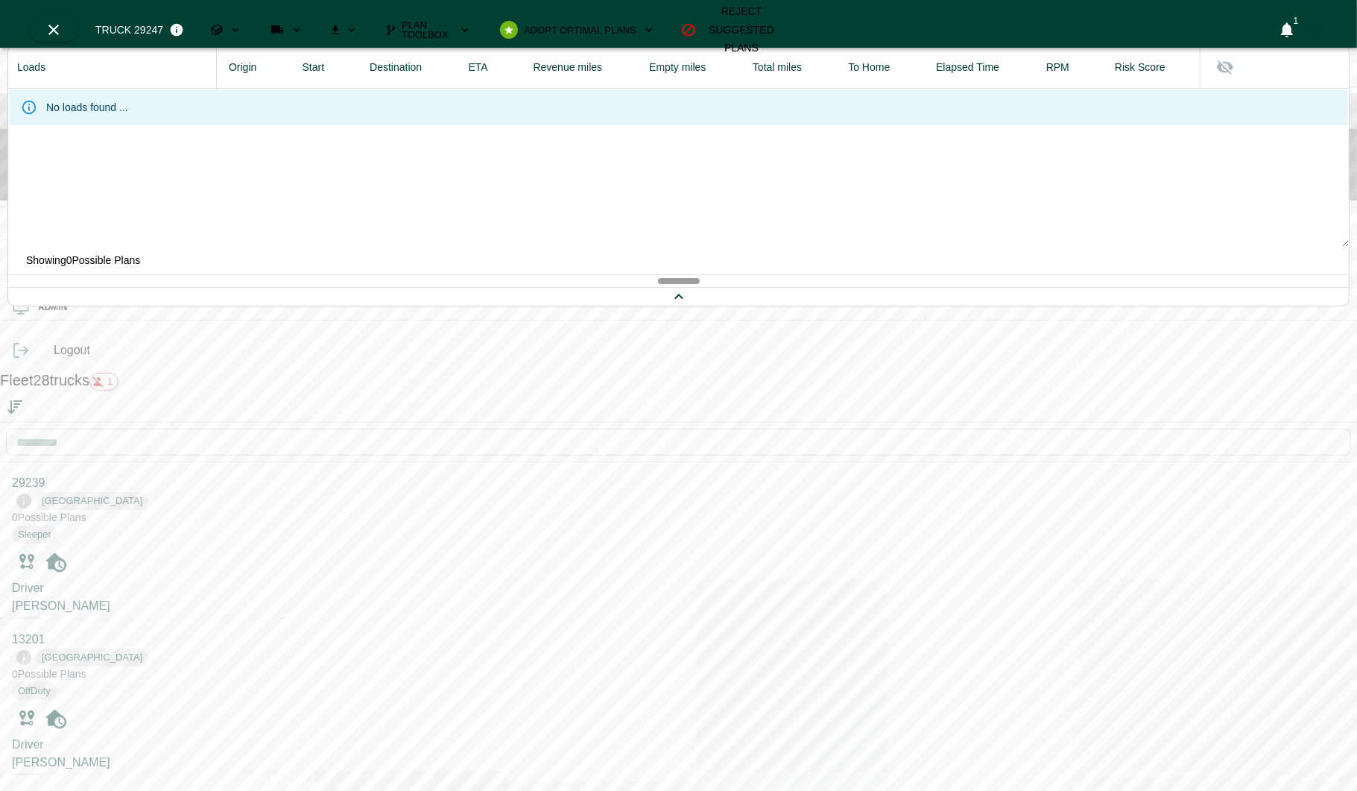
click at [253, 18] on button "Loads" at bounding box center [226, 30] width 54 height 24
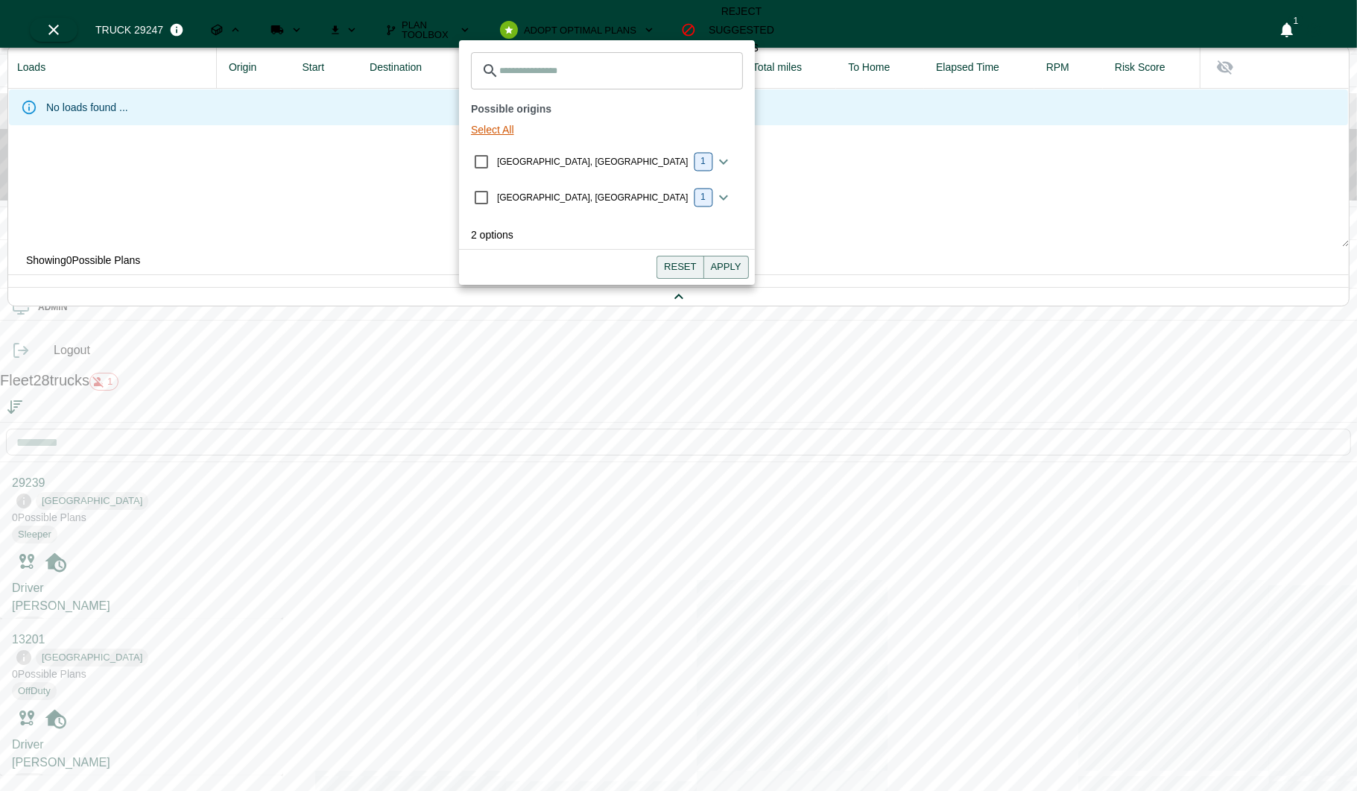
click at [494, 116] on button "Select All" at bounding box center [492, 130] width 55 height 28
click at [703, 256] on button "Apply" at bounding box center [725, 267] width 45 height 23
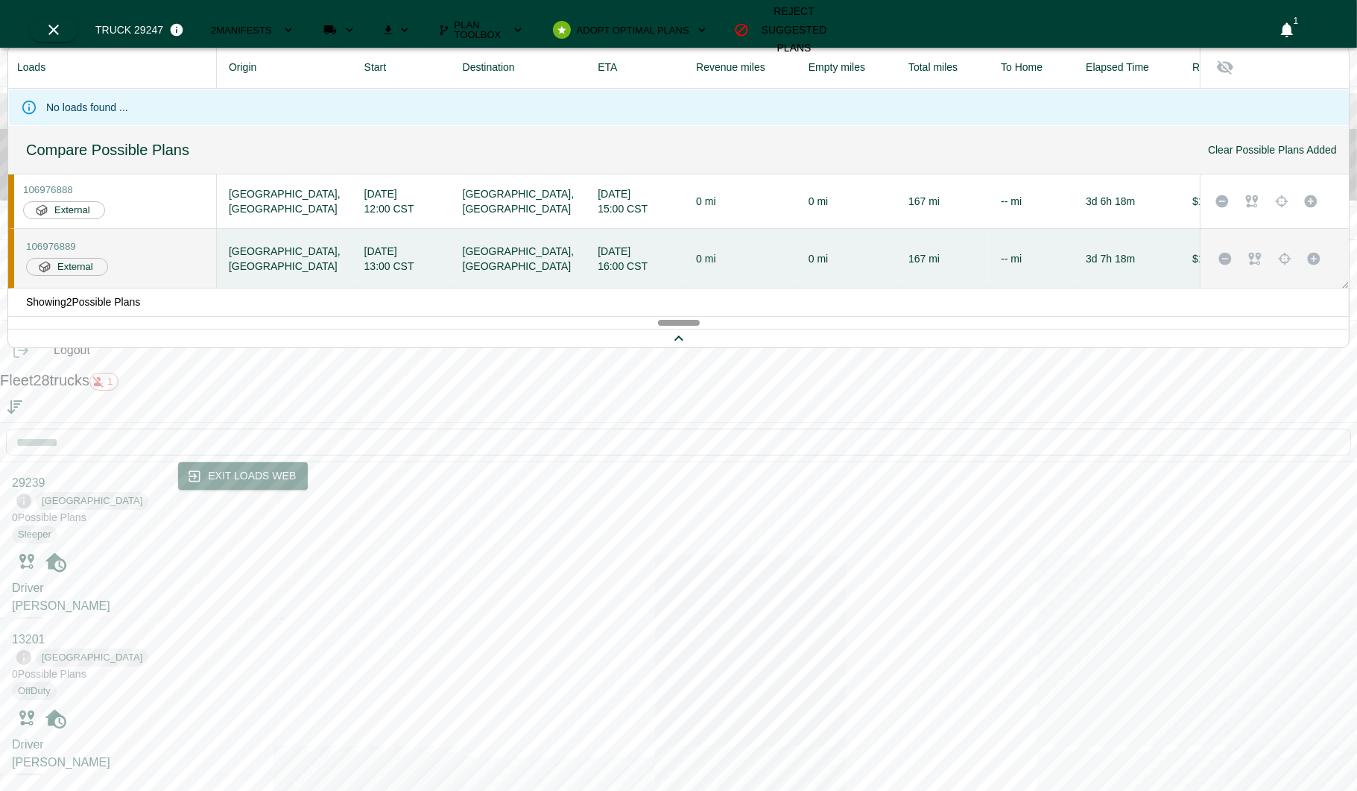
click at [98, 203] on span "External" at bounding box center [72, 210] width 52 height 14
click at [14, 410] on icon "Sorted by: PTA Descending" at bounding box center [11, 411] width 6 height 3
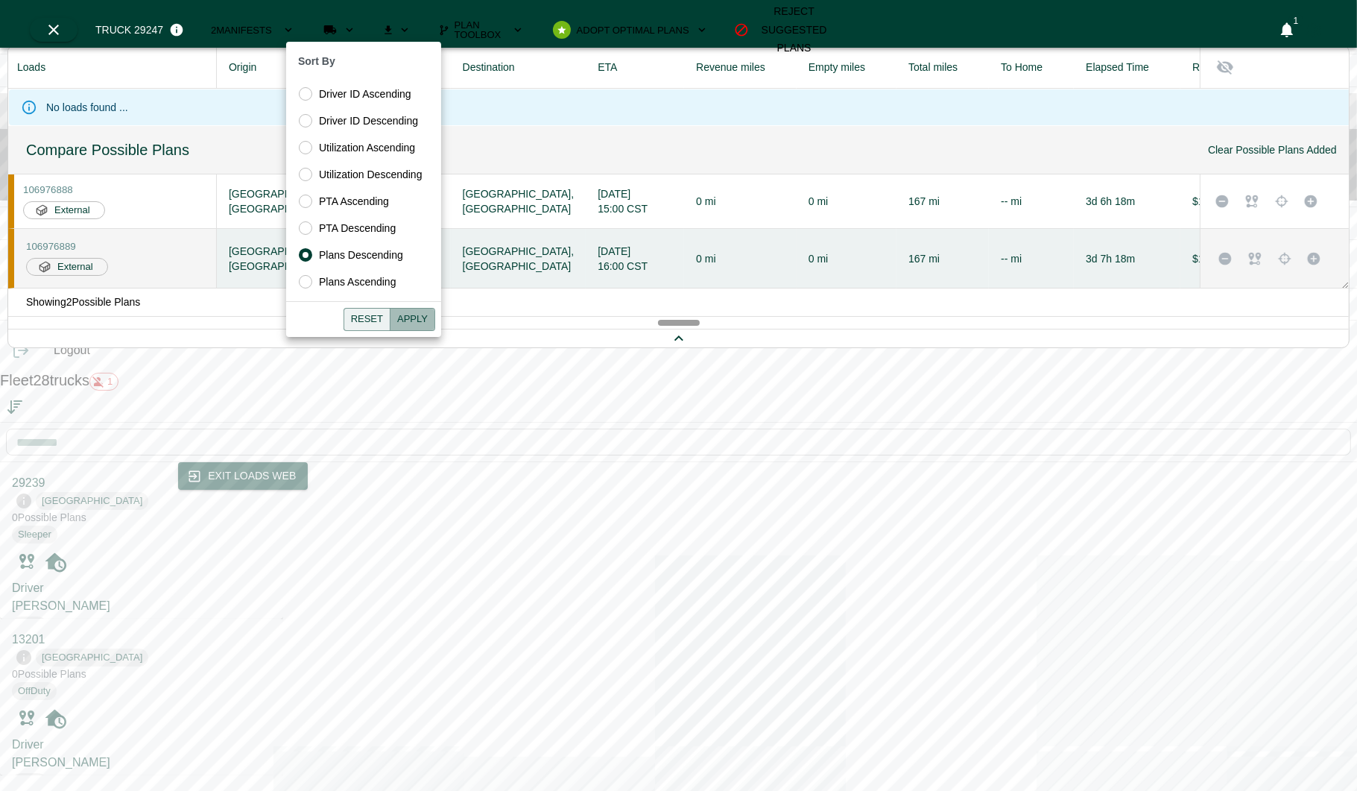
click at [414, 320] on button "Apply" at bounding box center [412, 319] width 45 height 23
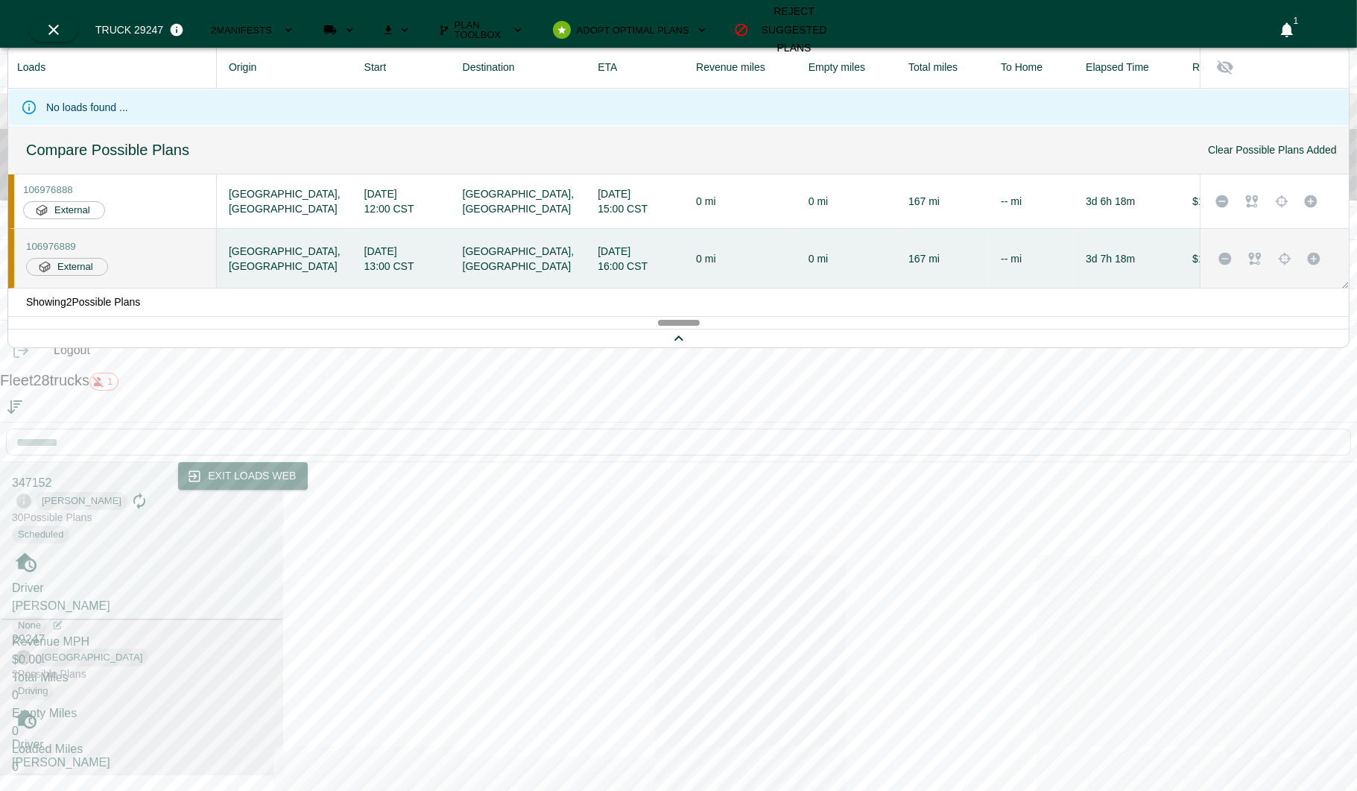
click at [142, 474] on div "347152 [PERSON_NAME] 30 Possible Plan s" at bounding box center [141, 499] width 259 height 51
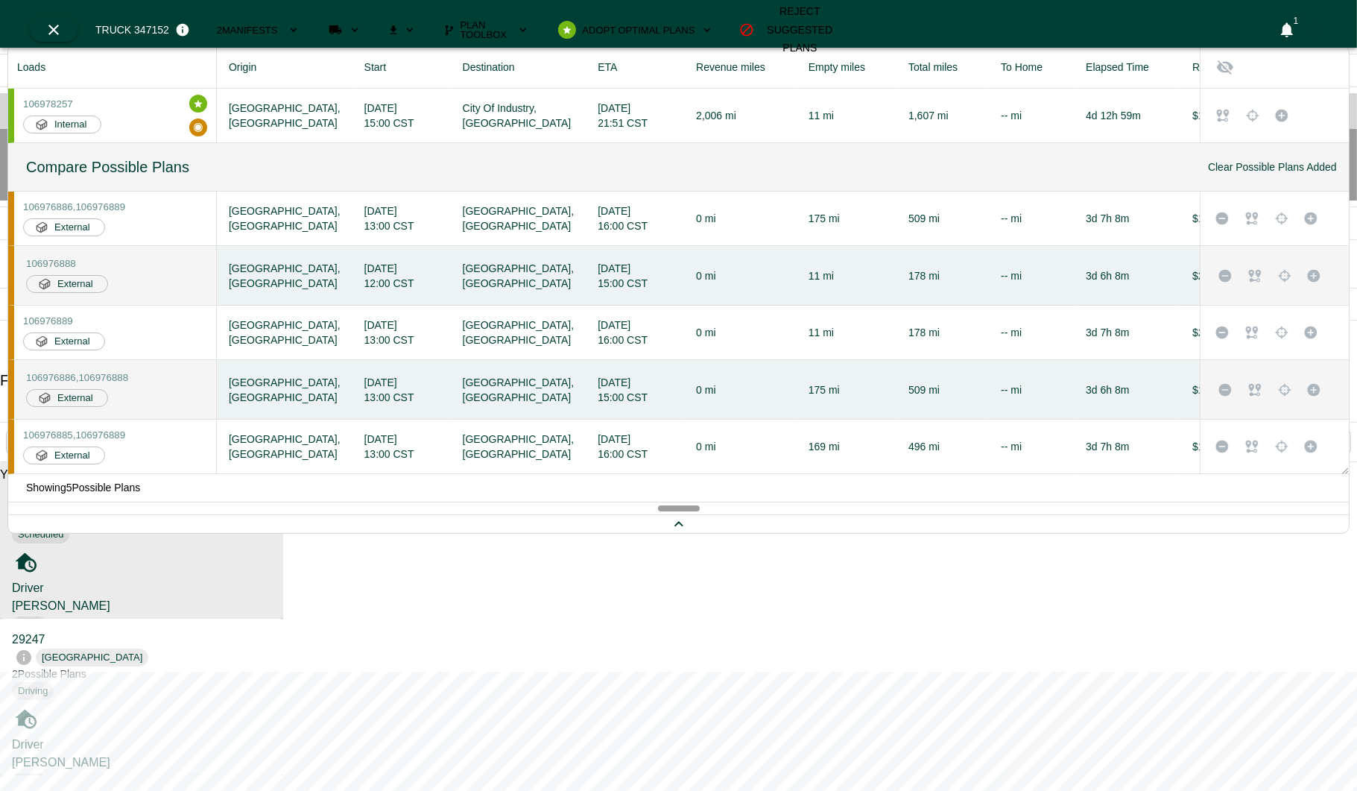
click at [101, 396] on span "External" at bounding box center [75, 398] width 52 height 14
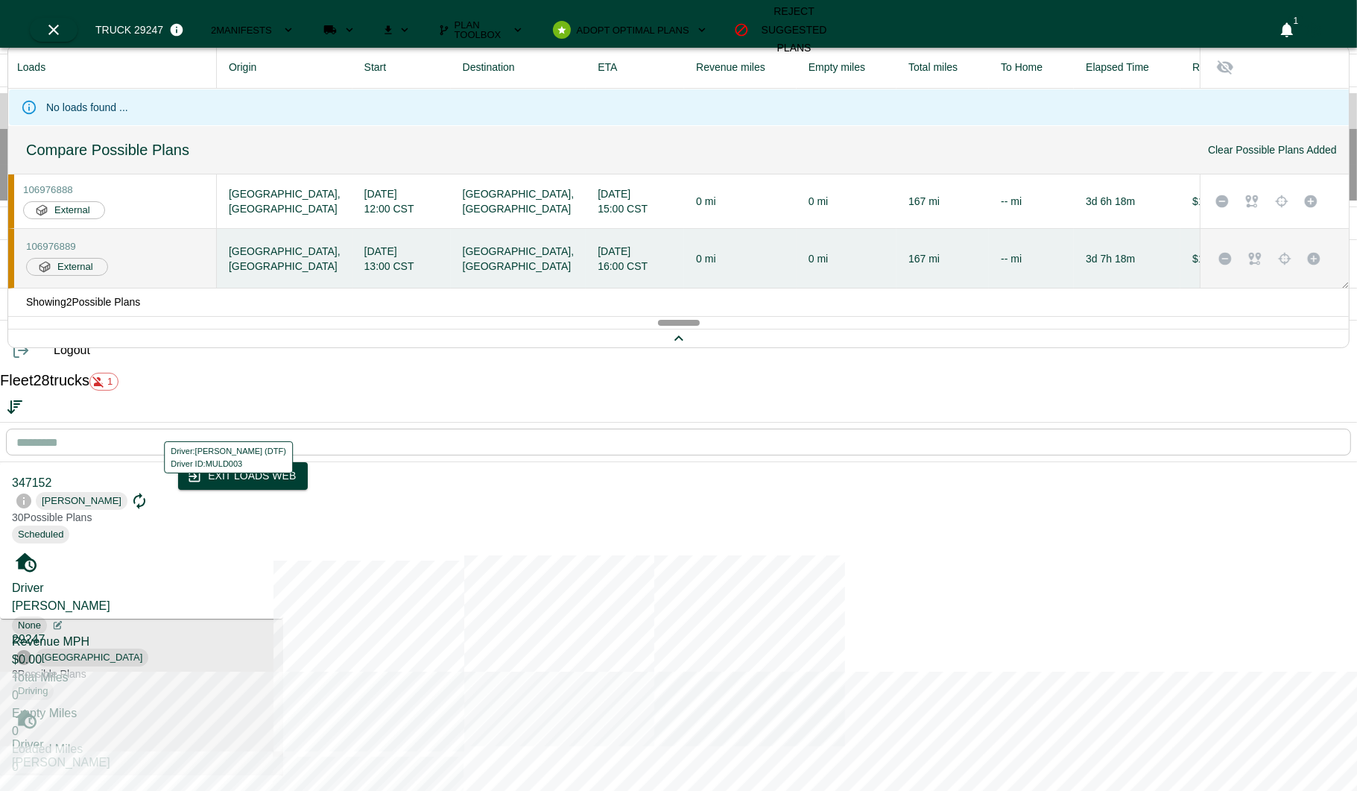
click at [169, 459] on div "Driver: [PERSON_NAME] (DTF) Driver ID: MULD003" at bounding box center [228, 457] width 129 height 32
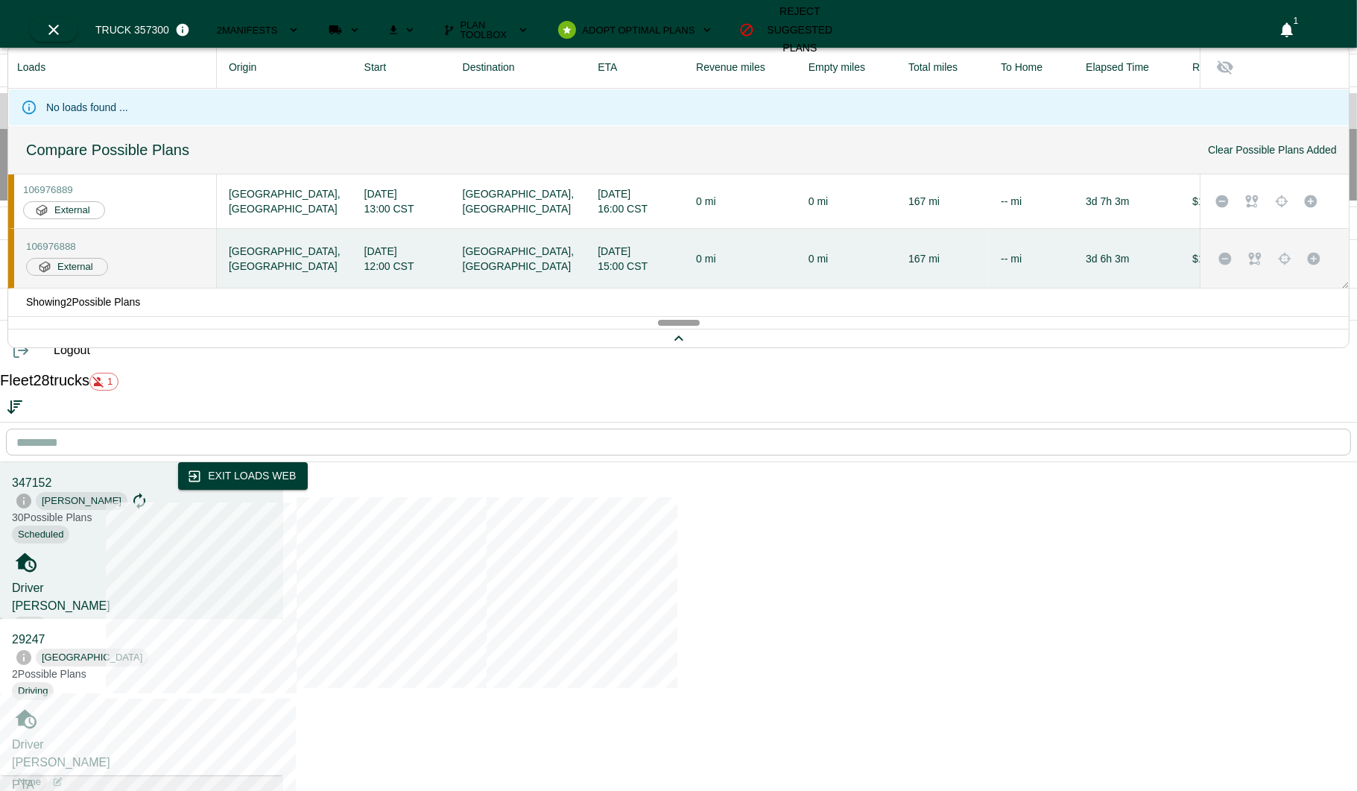
click at [271, 633] on div "Revenue MPH $0.00" at bounding box center [141, 651] width 259 height 36
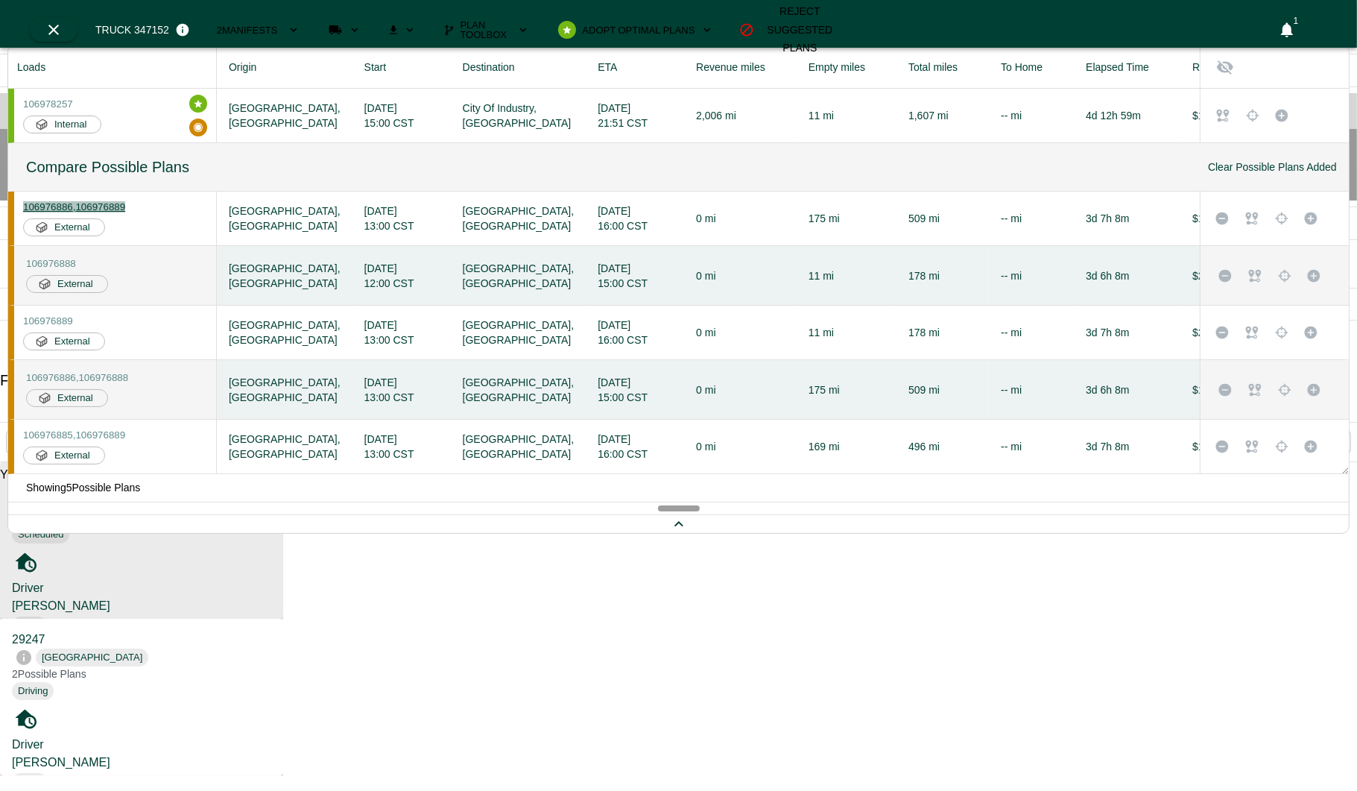
click at [75, 204] on span "106976886 ," at bounding box center [49, 206] width 52 height 11
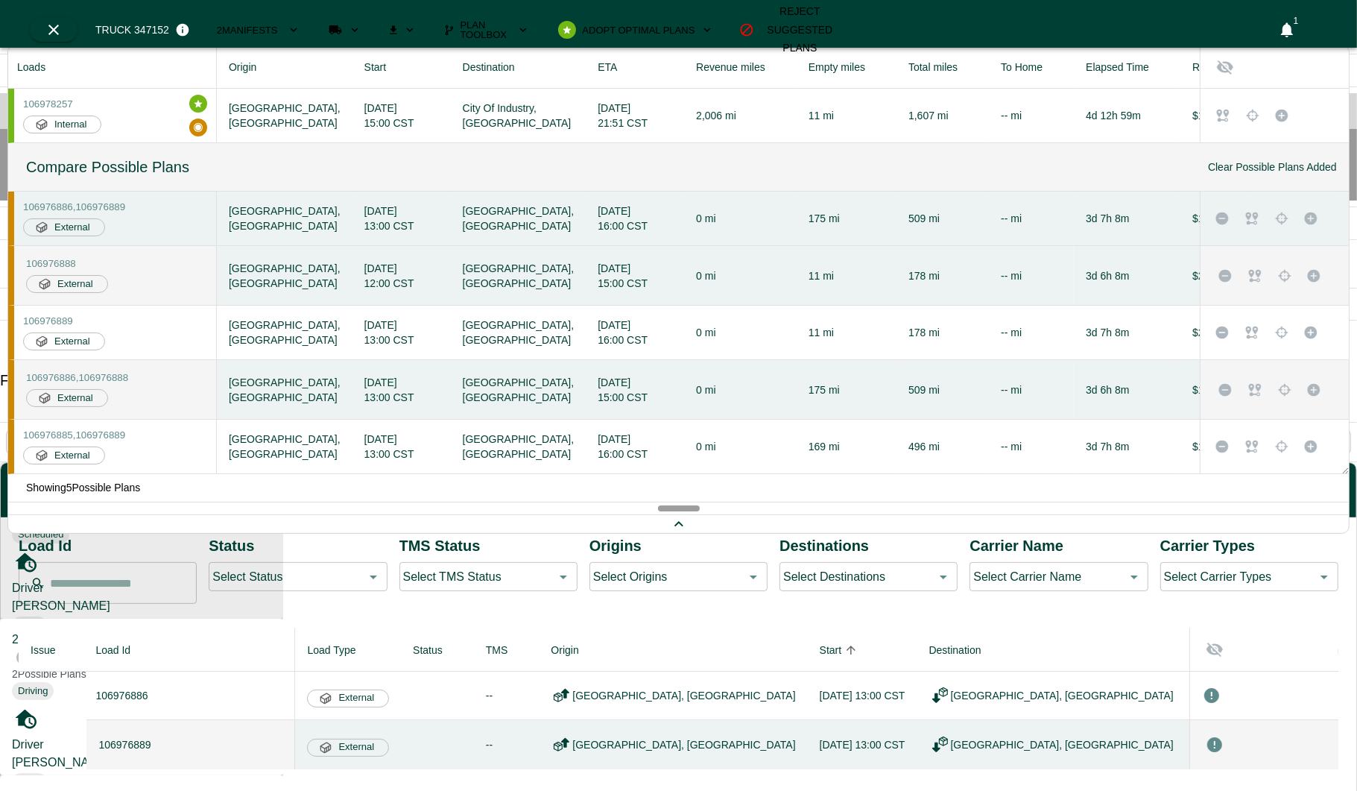
click at [382, 691] on span "External" at bounding box center [356, 698] width 52 height 14
click at [1329, 481] on icon "button" at bounding box center [1335, 490] width 18 height 18
